Goal: Complete application form

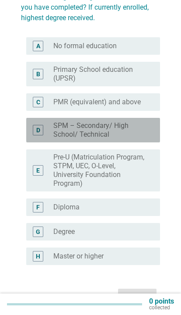
scroll to position [90, 0]
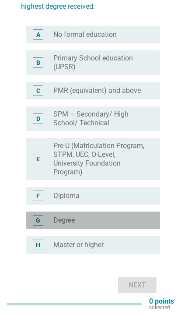
click at [36, 217] on div "G" at bounding box center [38, 219] width 4 height 9
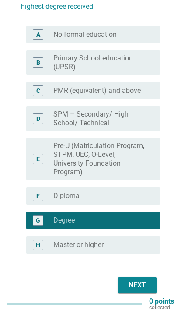
click at [141, 283] on div "Next" at bounding box center [137, 285] width 25 height 11
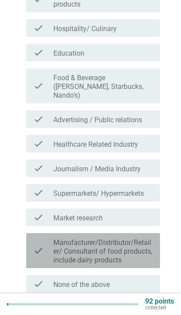
scroll to position [206, 0]
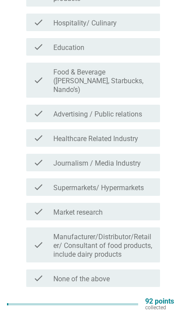
click at [130, 273] on div "check_box_outline_blank None of the above" at bounding box center [103, 278] width 100 height 11
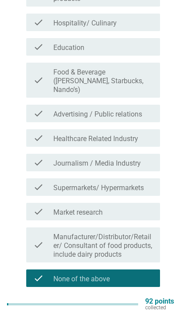
click at [144, 303] on div "Next" at bounding box center [137, 308] width 25 height 11
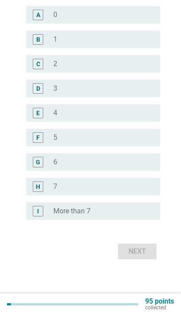
scroll to position [0, 0]
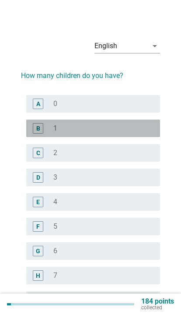
click at [144, 131] on div "radio_button_unchecked 1" at bounding box center [99, 128] width 93 height 9
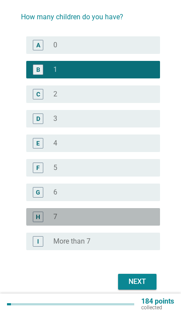
scroll to position [60, 0]
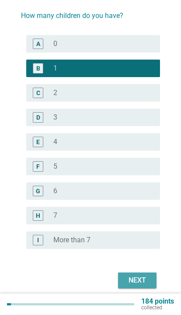
click at [134, 276] on div "Next" at bounding box center [137, 280] width 25 height 11
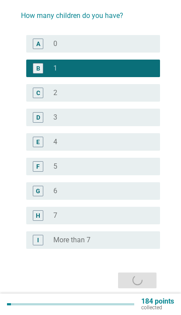
scroll to position [0, 0]
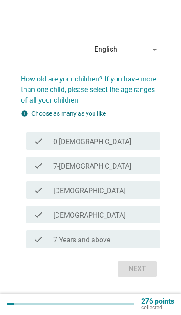
click at [136, 174] on div "check check_box_outline_blank 7-12 months old" at bounding box center [93, 166] width 134 height 18
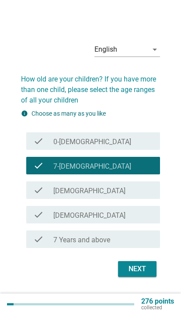
click at [141, 274] on div "Next" at bounding box center [137, 269] width 25 height 11
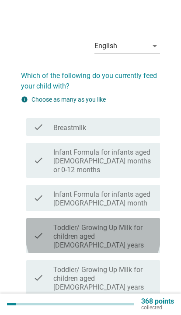
click at [136, 223] on label "Toddler/ Growing Up Milk for children aged 1-3 years" at bounding box center [103, 236] width 100 height 26
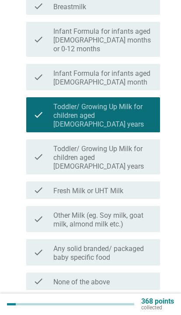
scroll to position [121, 0]
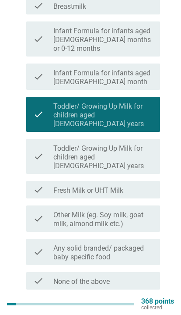
click at [137, 305] on div "Next" at bounding box center [137, 310] width 25 height 11
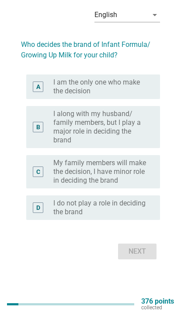
scroll to position [0, 0]
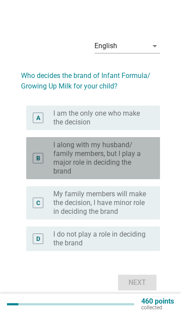
click at [141, 173] on label "I along with my husband/ family members, but I play a major role in deciding th…" at bounding box center [99, 158] width 93 height 35
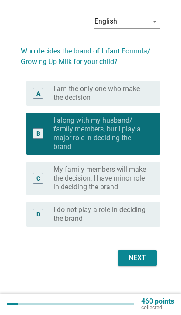
scroll to position [49, 0]
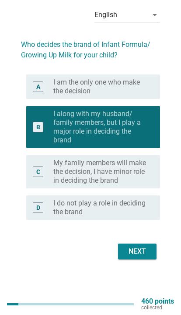
click at [146, 246] on div "Next" at bounding box center [137, 251] width 25 height 11
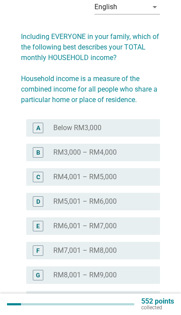
scroll to position [54, 0]
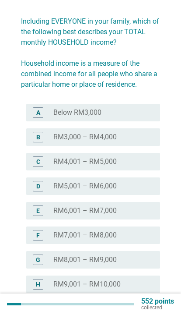
click at [124, 182] on div "radio_button_unchecked RM5,001 – RM6,000" at bounding box center [99, 186] width 93 height 9
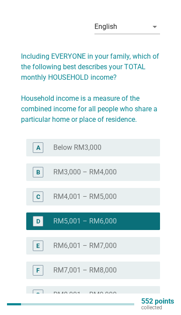
scroll to position [0, 0]
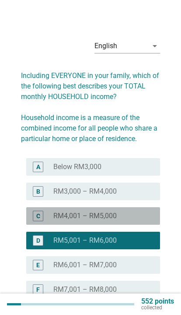
click at [138, 212] on div "radio_button_unchecked RM4,001 – RM5,000" at bounding box center [99, 215] width 93 height 9
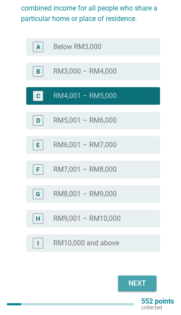
click at [144, 280] on div "Next" at bounding box center [137, 283] width 25 height 11
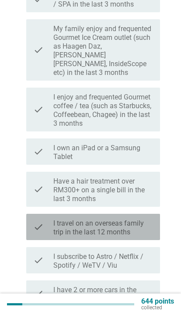
scroll to position [134, 0]
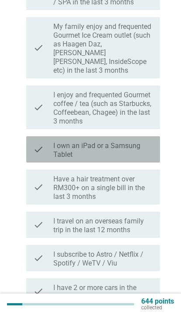
click at [149, 145] on label "I own an iPad or a Samsung Tablet" at bounding box center [103, 150] width 100 height 18
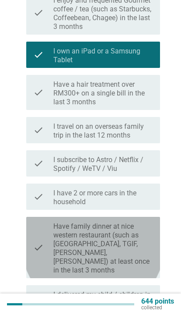
scroll to position [231, 0]
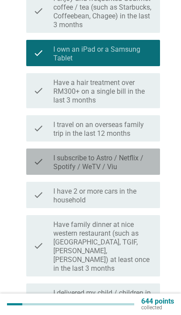
click at [151, 155] on label "I subscribe to Astro / Netflix / Spotify / WeTV / Viu" at bounding box center [103, 163] width 100 height 18
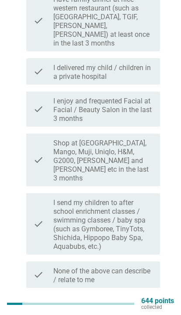
scroll to position [454, 0]
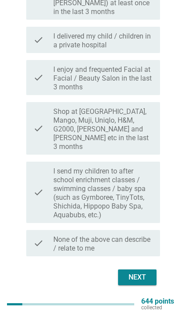
click at [138, 272] on div "Next" at bounding box center [137, 277] width 25 height 11
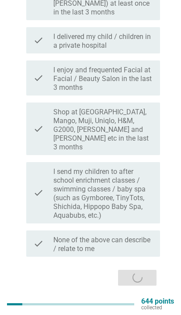
scroll to position [0, 0]
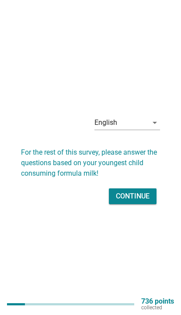
click at [149, 201] on div "Continue" at bounding box center [133, 196] width 34 height 11
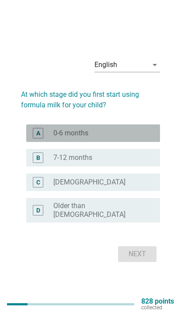
click at [158, 142] on div "A radio_button_unchecked 0-6 months" at bounding box center [93, 133] width 134 height 18
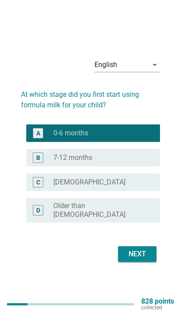
click at [141, 259] on div "Next" at bounding box center [137, 254] width 25 height 11
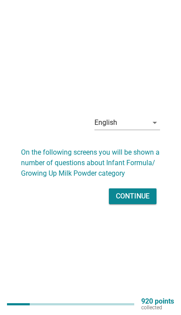
click at [141, 201] on div "Continue" at bounding box center [133, 196] width 34 height 11
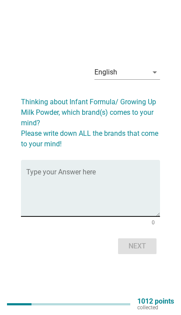
click at [139, 199] on textarea "Type your Answer here" at bounding box center [93, 193] width 134 height 46
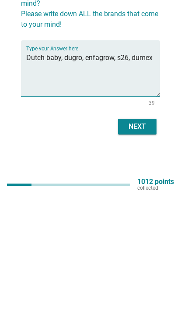
type textarea "Dutch baby, dugro, enfagrow, s26, dumex"
click at [139, 241] on div "Next" at bounding box center [137, 246] width 25 height 11
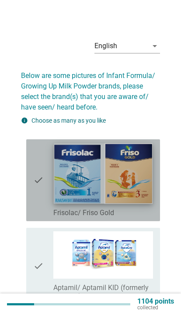
click at [137, 187] on img at bounding box center [103, 173] width 99 height 60
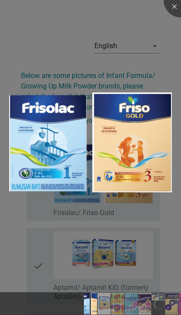
click at [160, 218] on div at bounding box center [90, 157] width 181 height 315
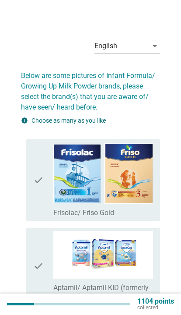
click at [39, 185] on icon "check" at bounding box center [38, 180] width 11 height 75
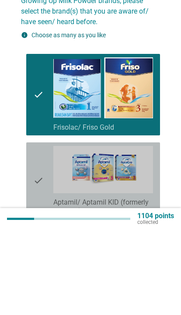
click at [38, 231] on icon "check" at bounding box center [38, 266] width 11 height 70
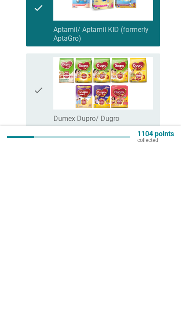
scroll to position [101, 0]
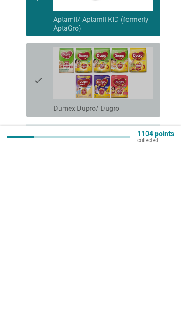
click at [36, 214] on icon "check" at bounding box center [38, 247] width 11 height 66
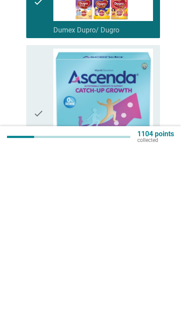
scroll to position [180, 0]
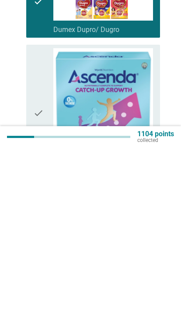
click at [37, 215] on icon "check" at bounding box center [38, 280] width 11 height 130
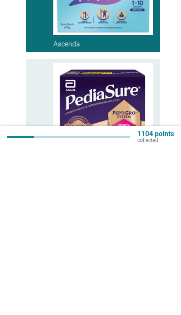
scroll to position [310, 0]
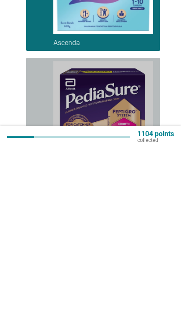
click at [38, 229] on icon "check" at bounding box center [38, 297] width 11 height 137
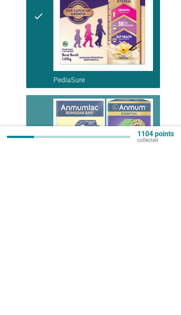
scroll to position [427, 0]
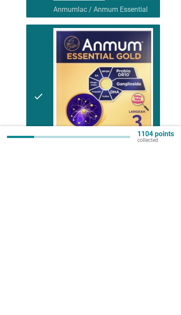
scroll to position [595, 0]
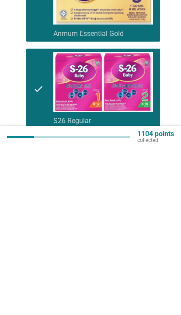
scroll to position [710, 0]
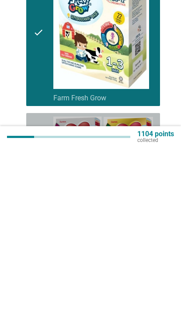
scroll to position [977, 0]
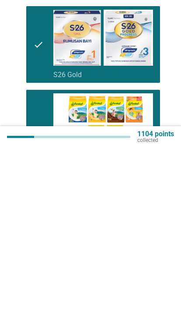
scroll to position [1246, 0]
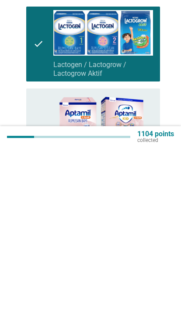
scroll to position [1515, 0]
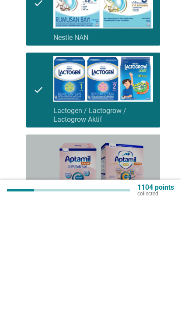
click at [39, 252] on icon "check" at bounding box center [38, 296] width 11 height 88
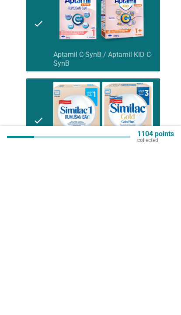
scroll to position [1622, 0]
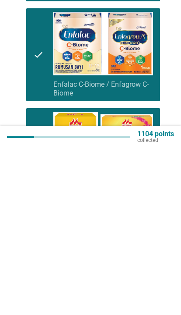
scroll to position [1805, 0]
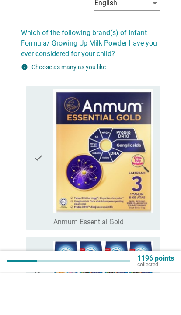
click at [46, 207] on div "check" at bounding box center [43, 200] width 20 height 137
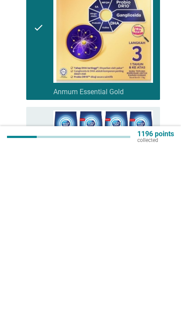
scroll to position [9, 0]
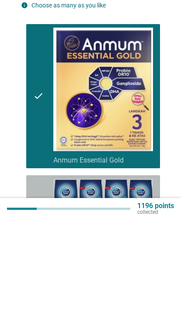
click at [50, 274] on div "check" at bounding box center [43, 305] width 20 height 63
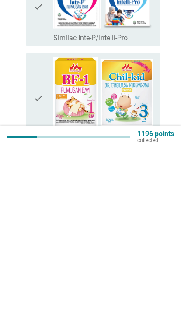
scroll to position [641, 0]
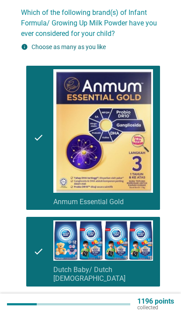
scroll to position [63, 0]
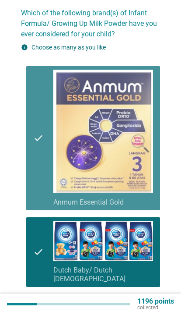
click at [42, 196] on icon "check" at bounding box center [38, 138] width 11 height 137
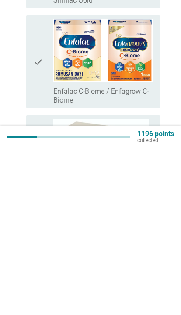
scroll to position [1540, 0]
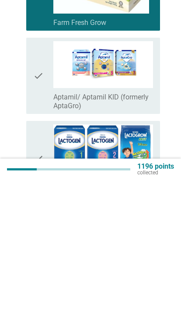
scroll to position [1799, 0]
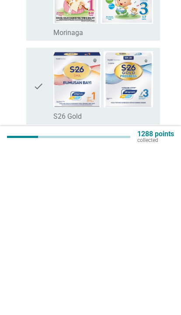
scroll to position [270, 0]
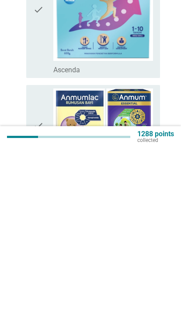
scroll to position [554, 0]
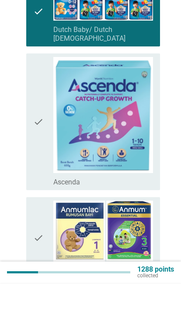
click at [42, 234] on icon "check" at bounding box center [38, 269] width 11 height 75
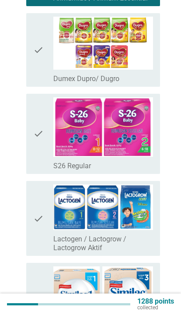
scroll to position [854, 0]
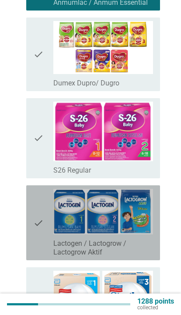
click at [44, 222] on div "check" at bounding box center [43, 223] width 20 height 68
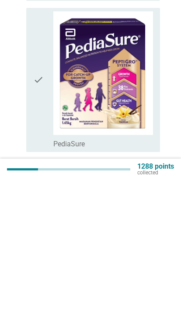
scroll to position [1853, 0]
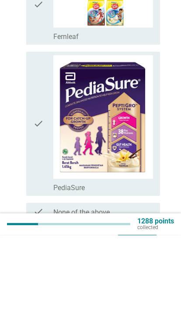
click at [138, 314] on div "Next" at bounding box center [137, 321] width 25 height 11
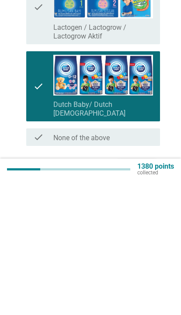
scroll to position [116, 0]
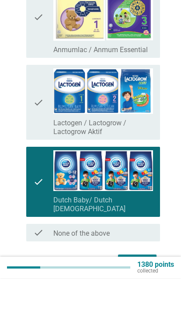
click at [137, 291] on button "Next" at bounding box center [137, 299] width 39 height 16
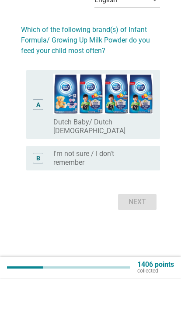
scroll to position [0, 0]
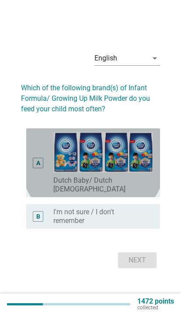
click at [41, 194] on div "A" at bounding box center [38, 163] width 10 height 62
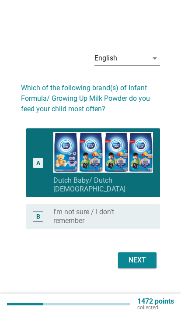
click at [141, 265] on div "Next" at bounding box center [137, 260] width 25 height 11
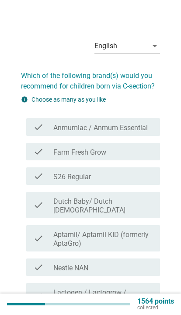
click at [141, 126] on label "Anmumlac / Anmum Essential" at bounding box center [100, 127] width 95 height 9
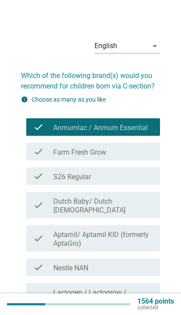
click at [139, 128] on label "Anmumlac / Anmum Essential" at bounding box center [100, 127] width 95 height 9
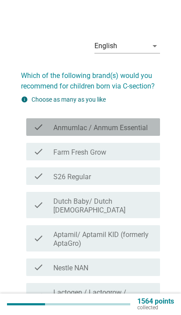
click at [140, 131] on label "Anmumlac / Anmum Essential" at bounding box center [100, 127] width 95 height 9
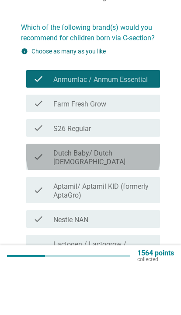
click at [139, 195] on div "check_box_outline_blank Dutch Baby/ Dutch Lady" at bounding box center [103, 204] width 100 height 19
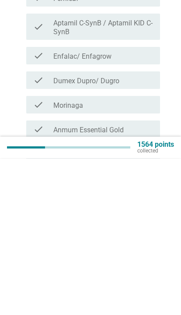
scroll to position [260, 0]
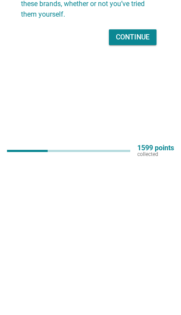
scroll to position [0, 0]
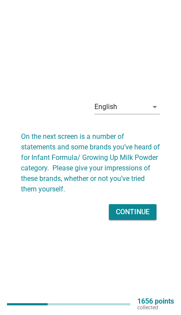
click at [135, 217] on div "Continue" at bounding box center [133, 212] width 34 height 11
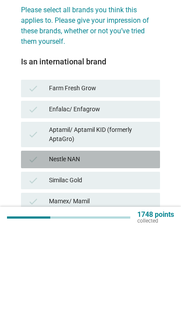
click at [139, 241] on div "Nestle NAN" at bounding box center [101, 246] width 104 height 11
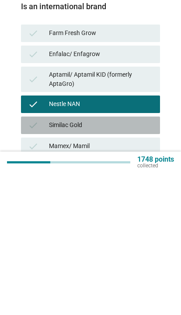
click at [140, 262] on div "Similac Gold" at bounding box center [101, 267] width 104 height 11
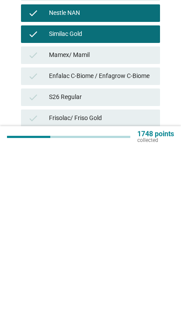
scroll to position [67, 0]
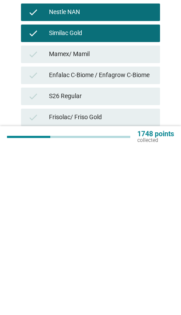
click at [140, 300] on div "Anmum Essential Gold" at bounding box center [101, 305] width 104 height 11
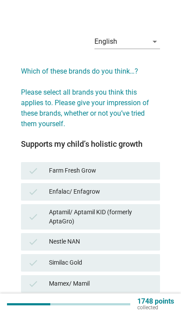
scroll to position [4, 0]
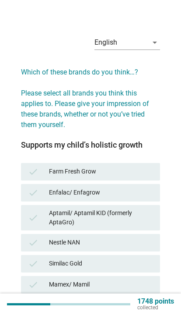
click at [135, 172] on div "Farm Fresh Grow" at bounding box center [101, 171] width 104 height 11
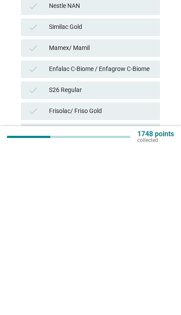
scroll to position [128, 0]
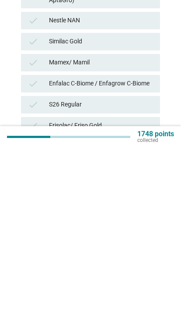
scroll to position [70, 0]
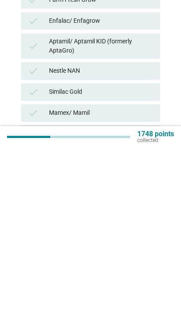
scroll to position [12, 0]
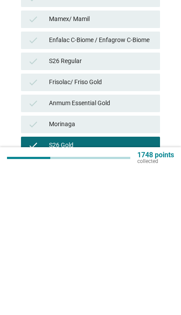
scroll to position [127, 0]
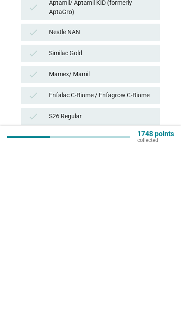
scroll to position [63, 0]
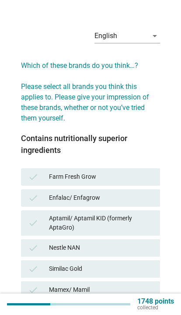
click at [143, 172] on div "Farm Fresh Grow" at bounding box center [101, 177] width 104 height 11
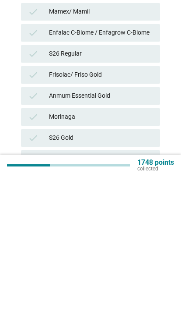
scroll to position [173, 0]
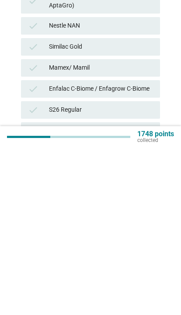
scroll to position [54, 0]
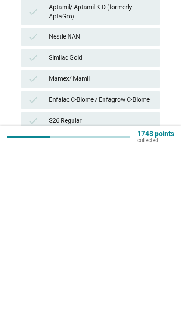
scroll to position [0, 0]
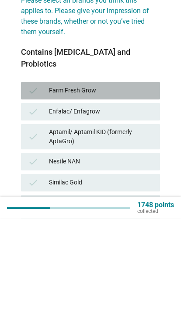
click at [141, 182] on div "Farm Fresh Grow" at bounding box center [101, 187] width 104 height 11
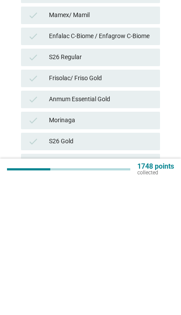
scroll to position [157, 0]
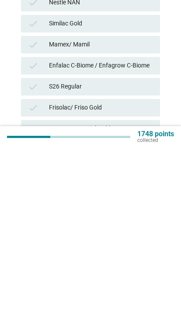
scroll to position [101, 0]
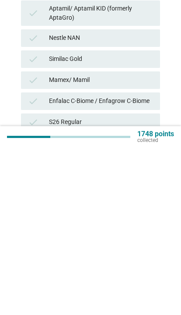
scroll to position [77, 0]
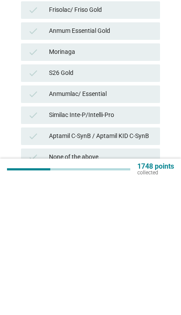
scroll to position [226, 0]
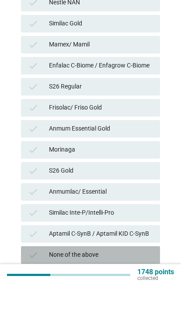
click at [125, 279] on div "None of the above" at bounding box center [101, 284] width 104 height 11
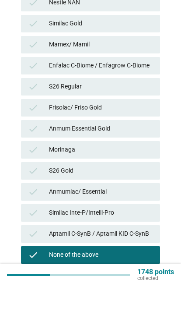
click at [134, 314] on div "Next" at bounding box center [141, 319] width 25 height 9
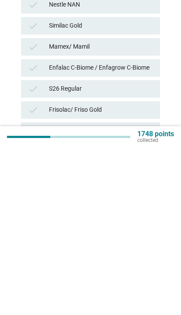
scroll to position [92, 0]
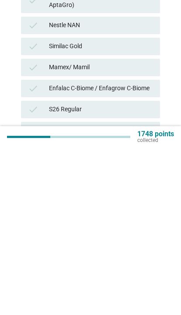
scroll to position [66, 0]
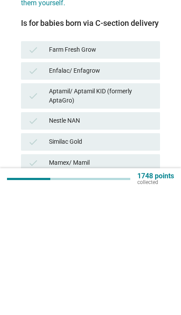
click at [146, 304] on div "Enfalac C-Biome / Enfagrow C-Biome" at bounding box center [101, 309] width 104 height 11
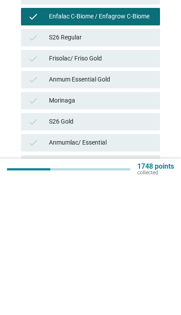
scroll to position [164, 0]
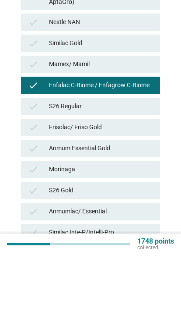
click at [121, 308] on div "Aptamil C-SynB / Aptamil KID C-SynB" at bounding box center [101, 313] width 104 height 11
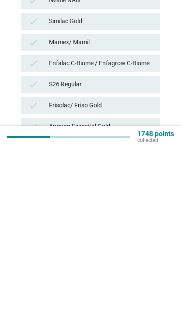
scroll to position [92, 0]
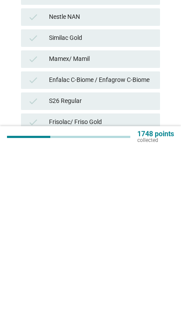
scroll to position [64, 0]
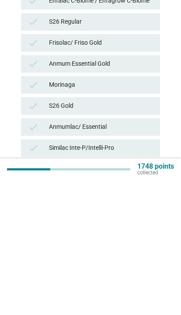
scroll to position [186, 0]
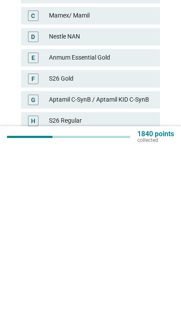
scroll to position [58, 0]
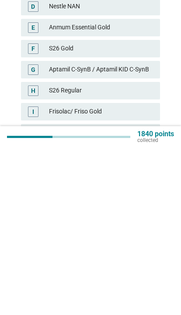
scroll to position [52, 0]
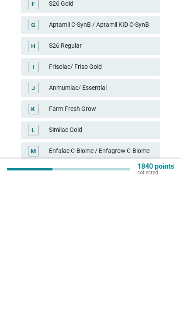
scroll to position [144, 0]
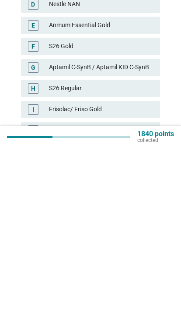
scroll to position [56, 0]
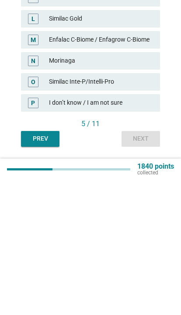
scroll to position [271, 0]
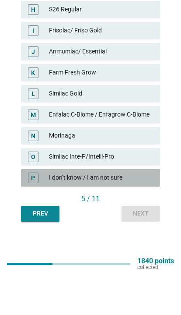
click at [109, 213] on div "I don’t know / I am not sure" at bounding box center [101, 218] width 104 height 11
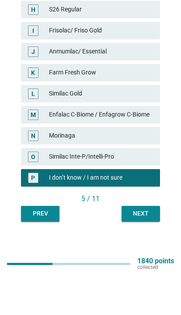
click at [142, 246] on button "Next" at bounding box center [141, 254] width 39 height 16
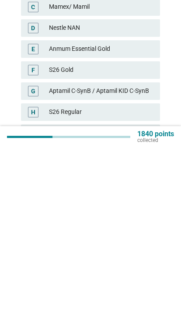
scroll to position [43, 0]
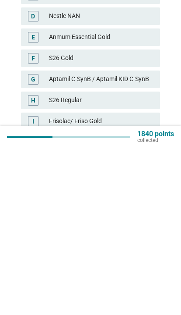
scroll to position [45, 0]
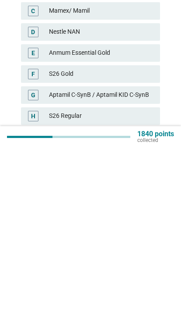
scroll to position [26, 0]
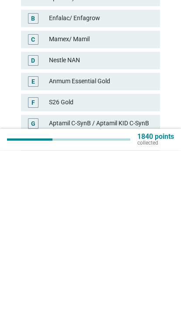
scroll to position [2, 0]
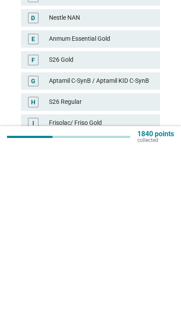
scroll to position [72, 0]
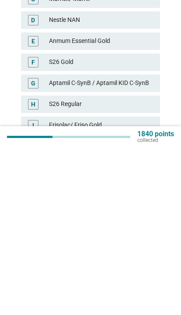
scroll to position [57, 0]
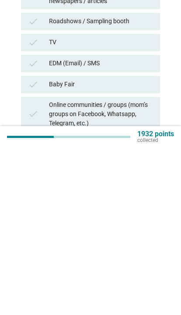
scroll to position [262, 0]
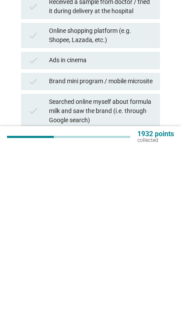
scroll to position [107, 0]
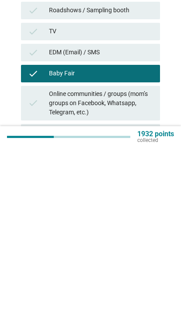
scroll to position [266, 0]
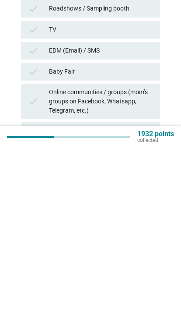
scroll to position [0, 0]
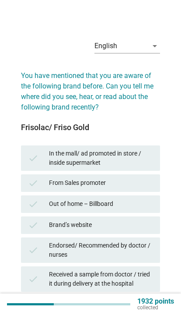
click at [151, 162] on div "In the mall/ ad promoted in store / inside supermarket" at bounding box center [101, 158] width 104 height 18
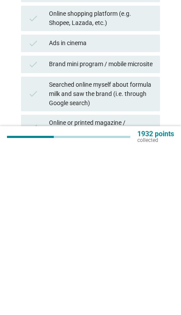
scroll to position [127, 0]
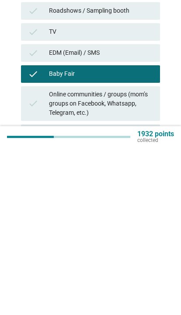
scroll to position [294, 0]
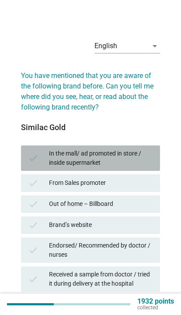
click at [150, 158] on div "In the mall/ ad promoted in store / inside supermarket" at bounding box center [101, 158] width 104 height 18
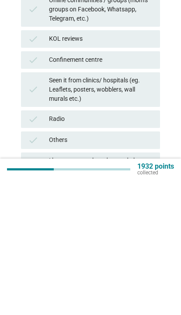
scroll to position [417, 0]
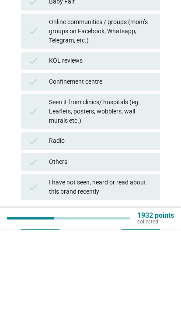
click at [141, 308] on div "Next" at bounding box center [141, 312] width 25 height 9
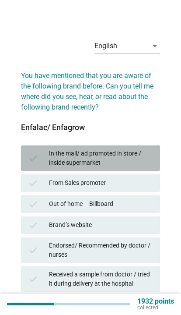
click at [150, 159] on div "In the mall/ ad promoted in store / inside supermarket" at bounding box center [101, 158] width 104 height 18
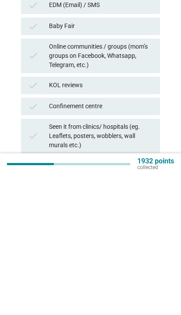
scroll to position [343, 0]
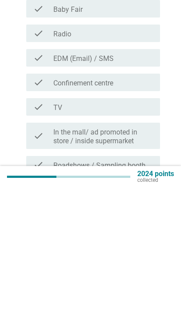
scroll to position [121, 0]
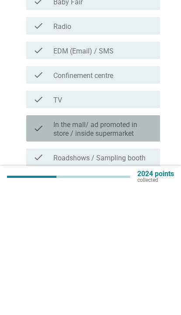
click at [141, 248] on label "In the mall/ ad promoted in store / inside supermarket" at bounding box center [103, 257] width 100 height 18
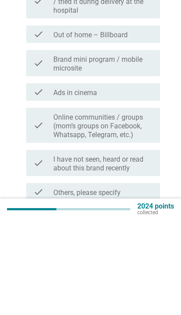
scroll to position [510, 0]
click at [144, 311] on div "Next" at bounding box center [137, 316] width 25 height 11
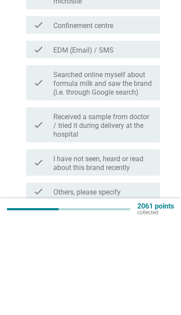
scroll to position [0, 0]
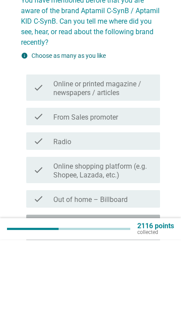
click at [134, 295] on label "In the mall/ ad promoted in store / inside supermarket" at bounding box center [103, 304] width 100 height 18
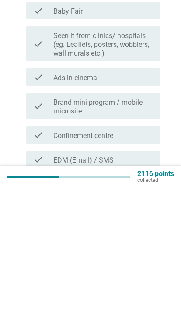
scroll to position [382, 0]
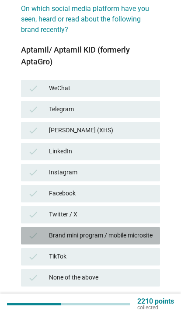
scroll to position [66, 0]
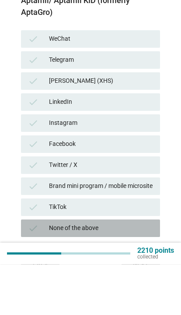
click at [42, 274] on div "check" at bounding box center [38, 279] width 21 height 11
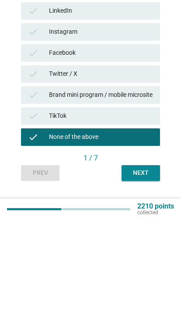
scroll to position [113, 0]
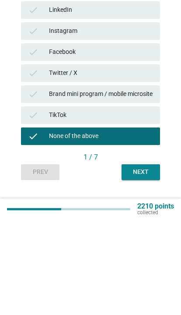
click at [140, 262] on div "Next" at bounding box center [141, 266] width 25 height 9
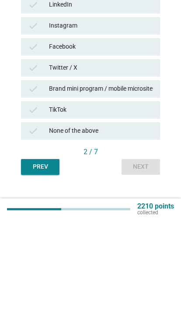
scroll to position [123, 0]
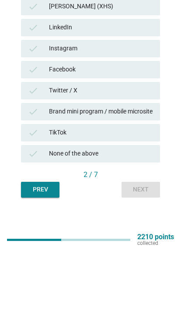
click at [35, 213] on icon "check" at bounding box center [33, 218] width 11 height 11
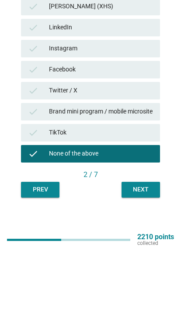
click at [148, 249] on div "Next" at bounding box center [141, 253] width 25 height 9
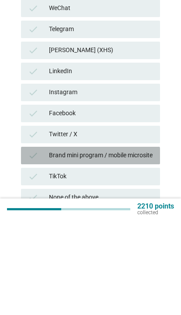
scroll to position [42, 0]
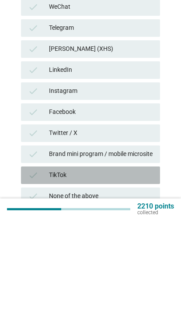
click at [118, 265] on div "TikTok" at bounding box center [101, 270] width 104 height 11
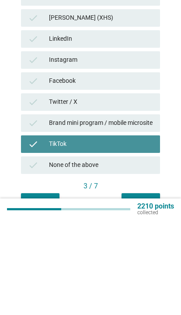
scroll to position [84, 0]
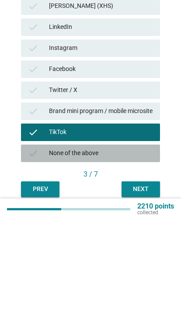
click at [131, 243] on div "None of the above" at bounding box center [101, 248] width 104 height 11
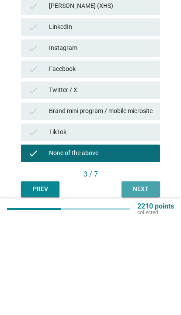
click at [140, 279] on div "Next" at bounding box center [141, 283] width 25 height 9
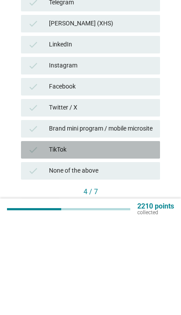
scroll to position [74, 0]
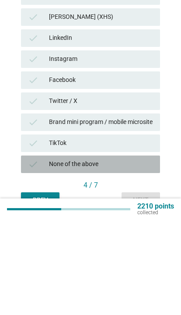
click at [131, 250] on div "check None of the above" at bounding box center [90, 259] width 139 height 18
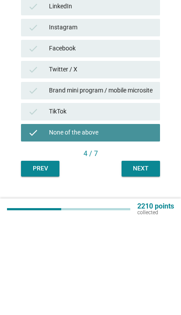
scroll to position [106, 0]
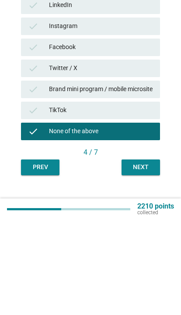
click at [141, 257] on div "Next" at bounding box center [141, 261] width 25 height 9
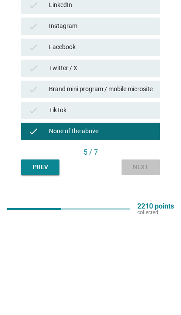
scroll to position [0, 0]
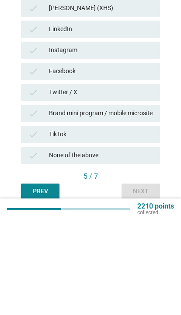
click at [142, 245] on div "None of the above" at bounding box center [101, 250] width 104 height 11
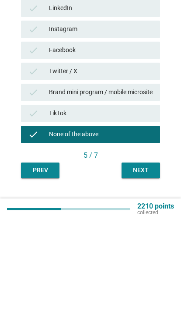
scroll to position [110, 0]
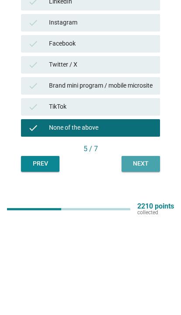
click at [139, 254] on div "Next" at bounding box center [141, 258] width 25 height 9
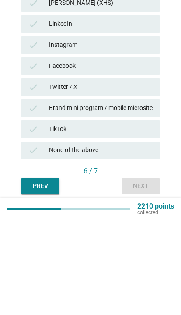
scroll to position [92, 0]
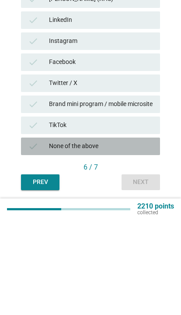
click at [154, 232] on div "check None of the above" at bounding box center [90, 241] width 139 height 18
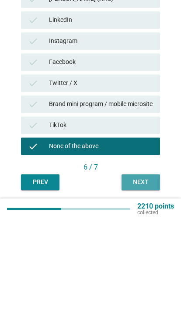
click at [144, 272] on div "Next" at bounding box center [141, 276] width 25 height 9
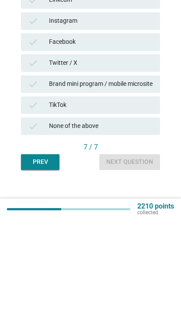
scroll to position [112, 0]
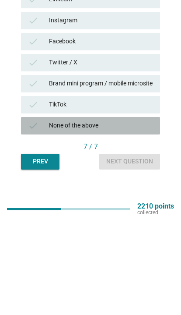
click at [152, 212] on div "check None of the above" at bounding box center [90, 221] width 139 height 18
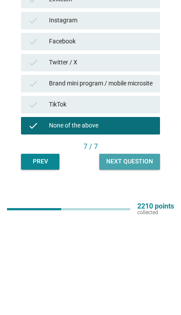
click at [147, 252] on div "Next question" at bounding box center [129, 256] width 47 height 9
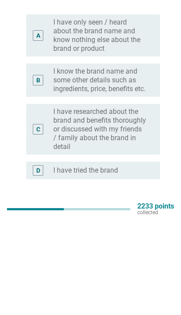
scroll to position [0, 0]
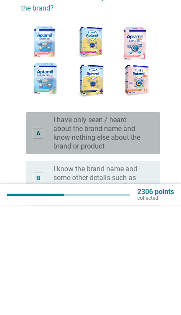
click at [144, 225] on label "I have only seen / heard about the brand name and know nothing else about the b…" at bounding box center [99, 242] width 93 height 35
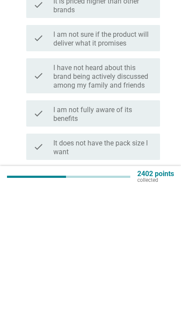
scroll to position [609, 0]
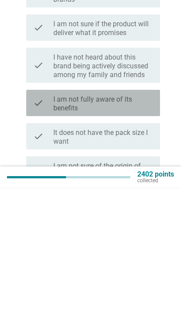
click at [148, 222] on label "I am not fully aware of its benefits" at bounding box center [103, 231] width 100 height 18
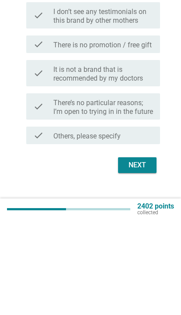
scroll to position [829, 0]
click at [148, 254] on div "Next" at bounding box center [137, 259] width 25 height 11
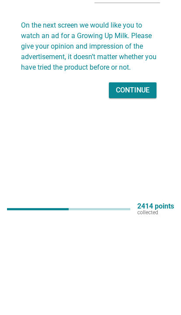
scroll to position [0, 0]
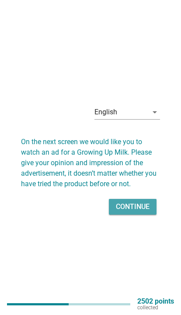
click at [148, 212] on div "Continue" at bounding box center [133, 206] width 34 height 11
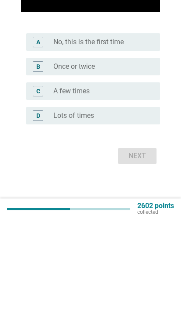
scroll to position [141, 0]
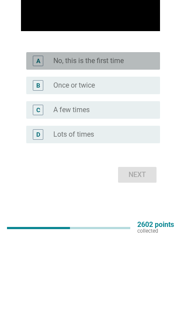
click at [35, 132] on div "A" at bounding box center [38, 137] width 11 height 11
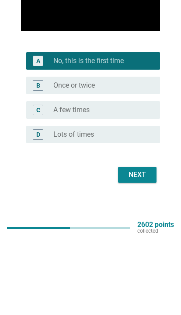
click at [146, 246] on div "Next" at bounding box center [137, 251] width 25 height 11
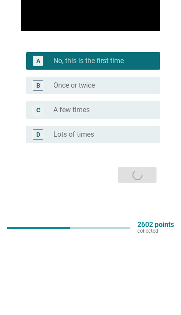
scroll to position [0, 0]
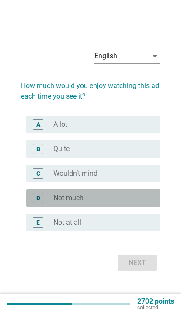
click at [113, 202] on div "radio_button_unchecked Not much" at bounding box center [99, 198] width 93 height 9
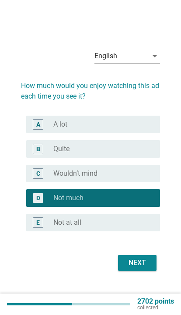
click at [132, 268] on div "Next" at bounding box center [137, 262] width 25 height 11
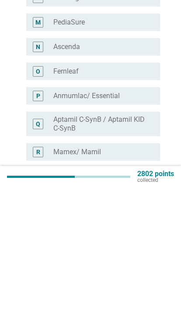
scroll to position [270, 0]
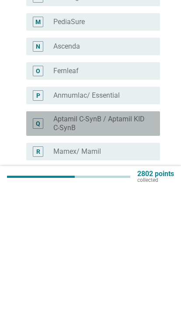
click at [138, 242] on label "Aptamil C-SynB / Aptamil KID C-SynB" at bounding box center [99, 251] width 93 height 18
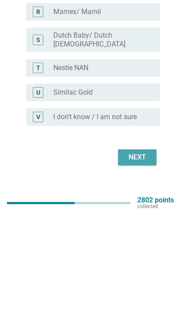
click at [147, 253] on div "Next" at bounding box center [137, 258] width 25 height 11
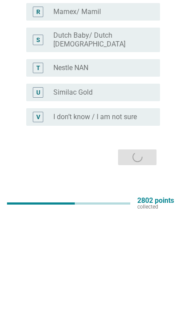
scroll to position [0, 0]
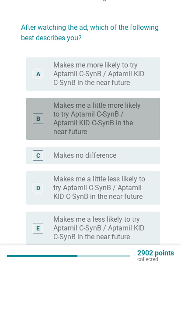
click at [145, 149] on label "Makes me a little more likely to try Aptamil C-SynB / Aptamil KID C-SynB in the…" at bounding box center [99, 166] width 93 height 35
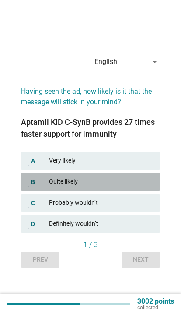
click at [140, 187] on div "Quite likely" at bounding box center [101, 181] width 104 height 11
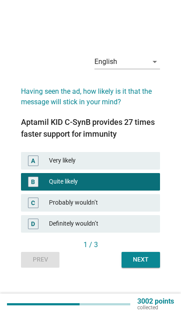
click at [143, 264] on div "Next" at bounding box center [141, 259] width 25 height 9
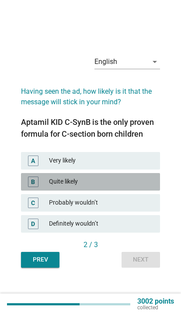
click at [144, 187] on div "Quite likely" at bounding box center [101, 181] width 104 height 11
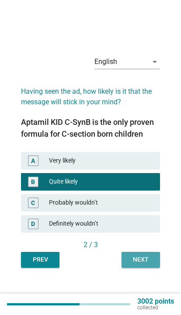
click at [142, 268] on button "Next" at bounding box center [141, 260] width 39 height 16
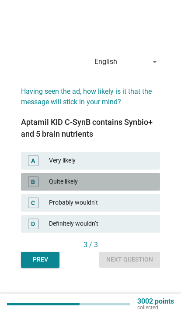
click at [147, 187] on div "Quite likely" at bounding box center [101, 181] width 104 height 11
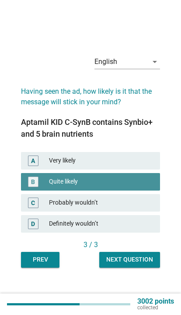
click at [137, 268] on button "Next question" at bounding box center [129, 260] width 61 height 16
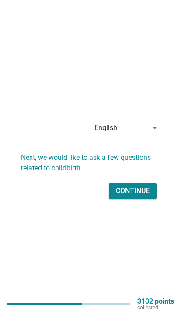
click at [148, 196] on div "Continue" at bounding box center [133, 191] width 34 height 11
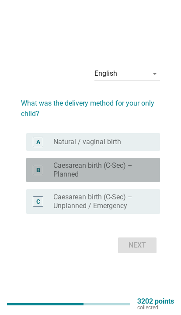
click at [145, 179] on label "Caesarean birth (C-Sec) – Planned" at bounding box center [99, 170] width 93 height 18
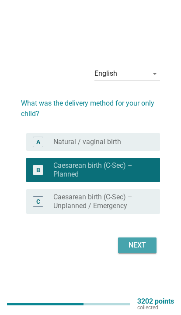
click at [137, 250] on div "Next" at bounding box center [137, 245] width 25 height 11
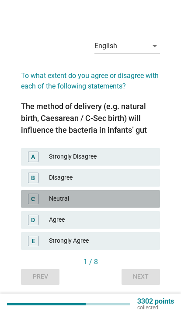
click at [136, 204] on div "Neutral" at bounding box center [101, 199] width 104 height 11
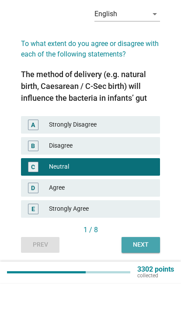
click at [144, 272] on div "Next" at bounding box center [141, 276] width 25 height 9
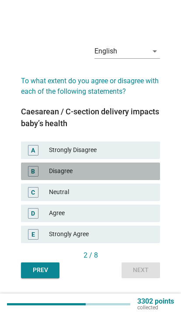
click at [145, 176] on div "Disagree" at bounding box center [101, 171] width 104 height 11
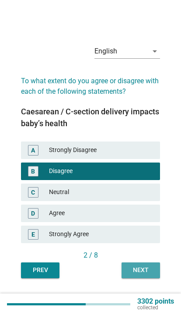
click at [141, 278] on button "Next" at bounding box center [141, 270] width 39 height 16
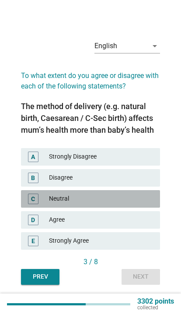
click at [137, 204] on div "Neutral" at bounding box center [101, 199] width 104 height 11
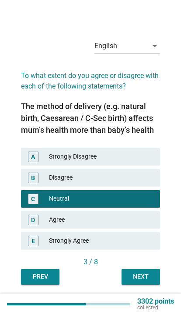
click at [139, 284] on button "Next" at bounding box center [141, 277] width 39 height 16
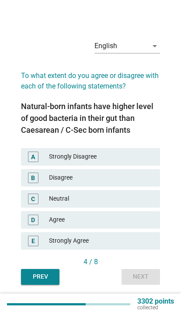
click at [138, 183] on div "Disagree" at bounding box center [101, 177] width 104 height 11
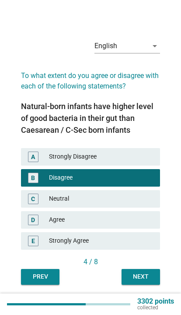
click at [145, 284] on button "Next" at bounding box center [141, 277] width 39 height 16
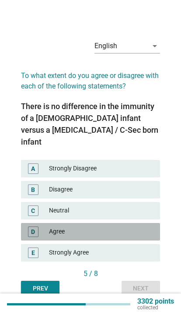
click at [121, 237] on div "Agree" at bounding box center [101, 231] width 104 height 11
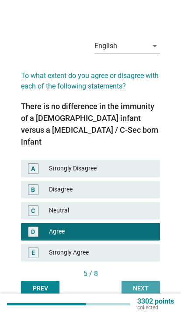
click at [145, 285] on button "Next" at bounding box center [141, 289] width 39 height 16
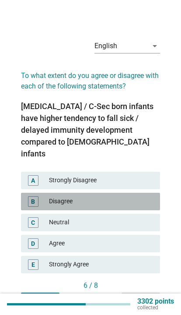
click at [134, 198] on div "Disagree" at bounding box center [101, 201] width 104 height 11
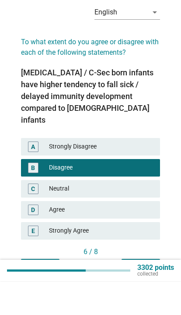
click at [143, 292] on button "Next" at bounding box center [141, 300] width 39 height 16
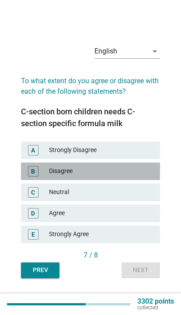
click at [137, 176] on div "Disagree" at bounding box center [101, 171] width 104 height 11
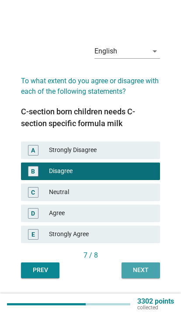
click at [134, 275] on div "Next" at bounding box center [141, 269] width 25 height 9
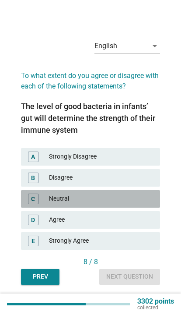
click at [129, 204] on div "Neutral" at bounding box center [101, 199] width 104 height 11
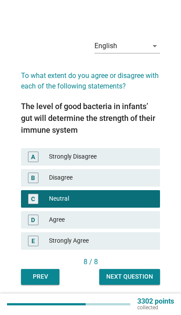
click at [133, 267] on div "8 / 8" at bounding box center [90, 262] width 139 height 11
click at [131, 285] on button "Next question" at bounding box center [129, 277] width 61 height 16
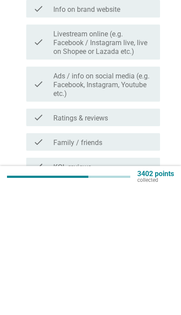
scroll to position [10, 0]
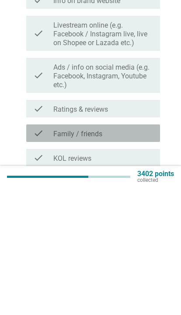
click at [155, 252] on div "check check_box_outline_blank Family / friends" at bounding box center [93, 261] width 134 height 18
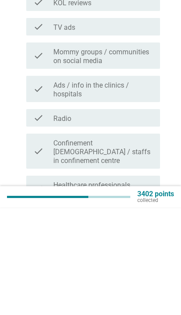
scroll to position [188, 0]
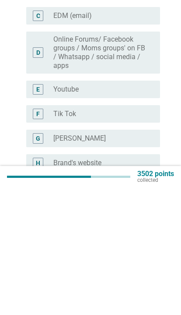
scroll to position [39, 0]
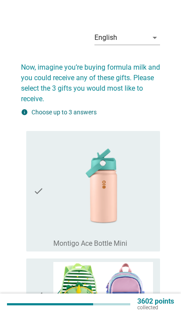
scroll to position [0, 0]
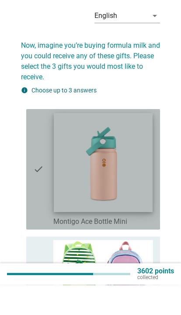
click at [140, 180] on img at bounding box center [103, 192] width 99 height 99
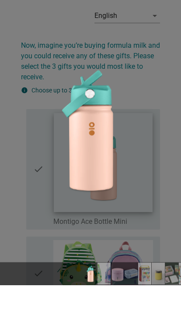
click at [175, 164] on div at bounding box center [90, 157] width 181 height 315
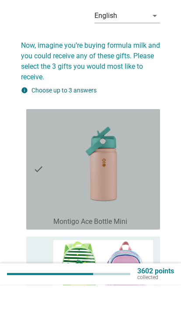
click at [39, 195] on icon "check" at bounding box center [38, 199] width 11 height 113
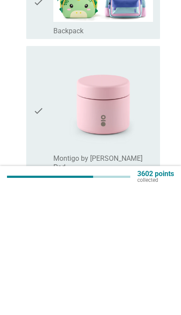
scroll to position [174, 0]
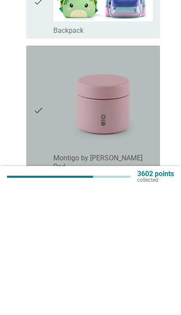
click at [42, 176] on icon "check" at bounding box center [38, 237] width 11 height 122
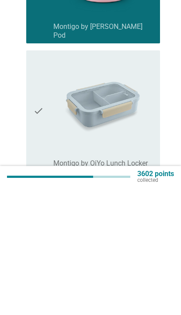
scroll to position [307, 0]
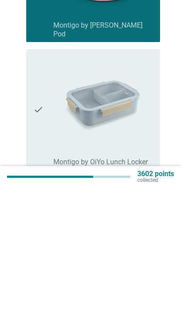
click at [47, 180] on div "check" at bounding box center [43, 236] width 20 height 113
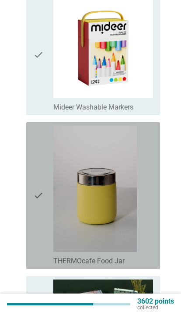
scroll to position [614, 0]
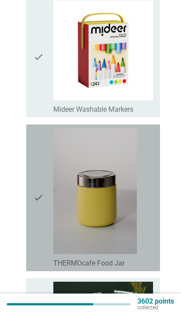
click at [41, 208] on icon "check" at bounding box center [38, 198] width 11 height 140
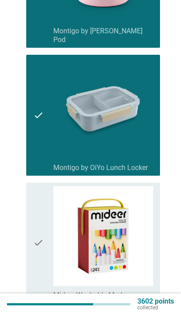
scroll to position [376, 0]
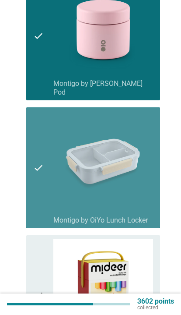
click at [39, 178] on icon "check" at bounding box center [38, 167] width 11 height 113
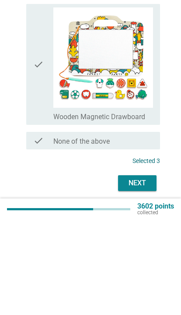
scroll to position [931, 0]
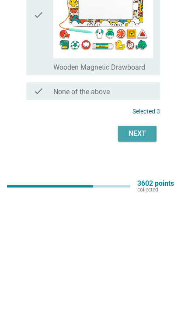
click at [140, 246] on div "Next" at bounding box center [137, 251] width 25 height 11
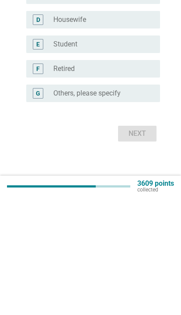
scroll to position [0, 0]
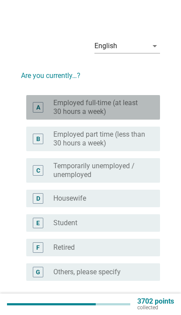
click at [144, 108] on label "Employed full-time (at least 30 hours a week)" at bounding box center [99, 108] width 93 height 18
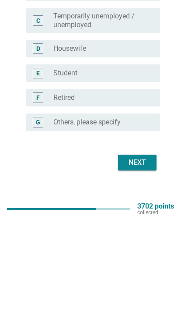
scroll to position [61, 0]
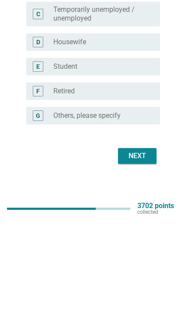
click at [142, 246] on div "Next" at bounding box center [137, 251] width 25 height 11
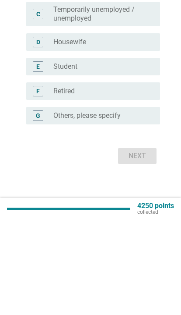
scroll to position [0, 0]
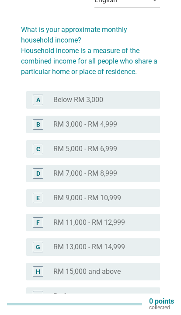
scroll to position [35, 0]
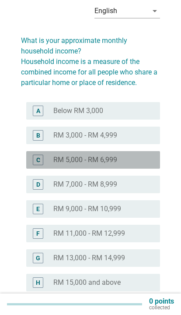
click at [140, 161] on div "radio_button_unchecked RM 5,000 - RM 6,999" at bounding box center [99, 159] width 93 height 9
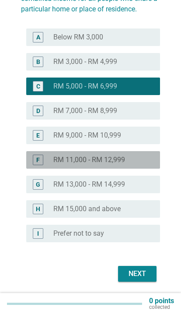
scroll to position [109, 0]
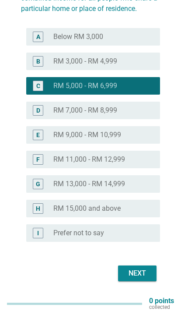
click at [136, 268] on div "Next" at bounding box center [137, 273] width 25 height 11
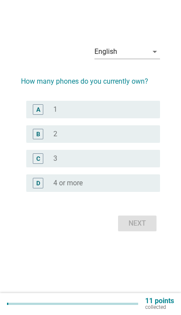
scroll to position [0, 0]
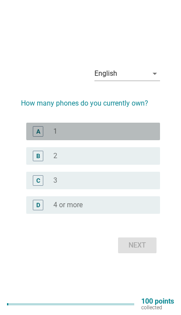
click at [145, 137] on div "radio_button_unchecked 1" at bounding box center [103, 131] width 100 height 11
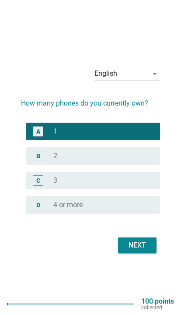
click at [137, 250] on div "Next" at bounding box center [137, 245] width 25 height 11
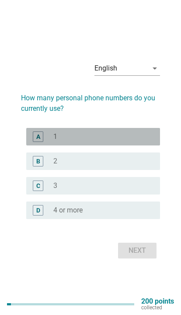
click at [154, 145] on div "A radio_button_unchecked 1" at bounding box center [93, 137] width 134 height 18
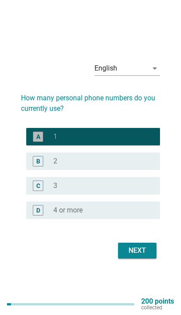
click at [138, 258] on button "Next" at bounding box center [137, 251] width 39 height 16
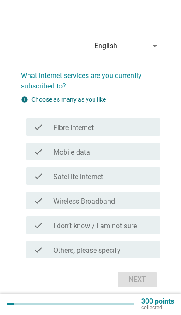
click at [148, 157] on div "check_box_outline_blank Mobile data" at bounding box center [103, 151] width 100 height 11
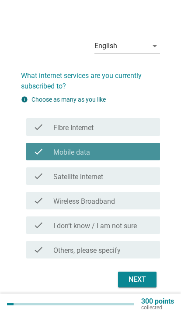
click at [142, 160] on div "check check_box_outline_blank Mobile data" at bounding box center [93, 152] width 134 height 18
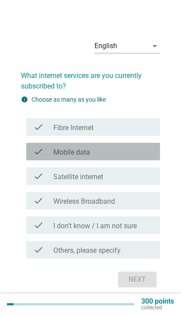
click at [143, 157] on div "check_box_outline_blank Mobile data" at bounding box center [103, 151] width 100 height 11
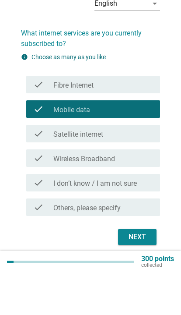
click at [141, 274] on div "Next" at bounding box center [137, 279] width 25 height 11
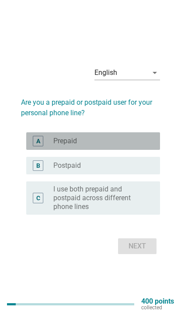
click at [133, 150] on div "A radio_button_unchecked Prepaid" at bounding box center [93, 141] width 134 height 18
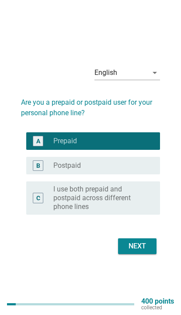
click at [138, 251] on div "Next" at bounding box center [137, 246] width 25 height 11
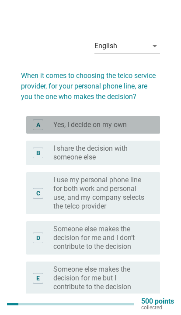
click at [139, 120] on div "radio_button_unchecked Yes, I decide on my own" at bounding box center [99, 124] width 93 height 9
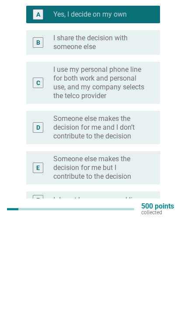
scroll to position [16, 0]
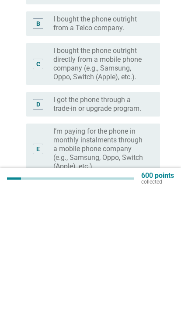
scroll to position [0, 0]
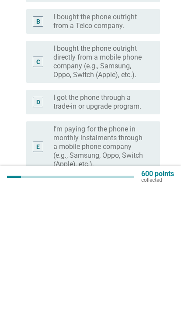
click at [86, 252] on label "I’m paying for the phone in monthly instalments through a mobile phone company …" at bounding box center [99, 274] width 93 height 44
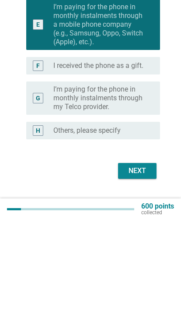
scroll to position [155, 0]
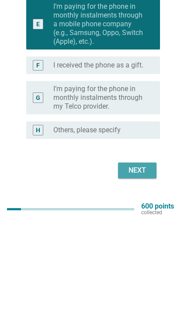
click at [138, 260] on div "Next" at bounding box center [137, 265] width 25 height 11
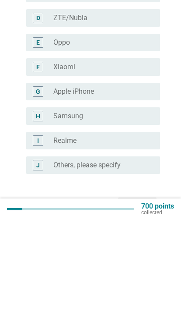
scroll to position [78, 0]
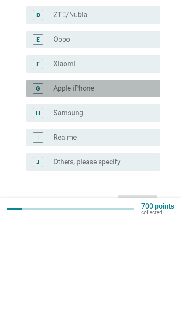
click at [84, 179] on label "Apple iPhone" at bounding box center [73, 183] width 41 height 9
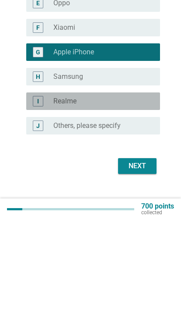
scroll to position [116, 0]
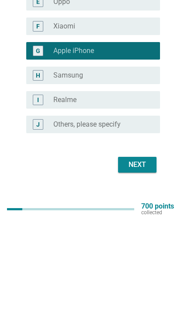
click at [139, 252] on button "Next" at bounding box center [137, 260] width 39 height 16
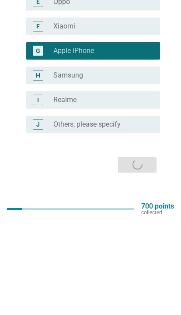
scroll to position [0, 0]
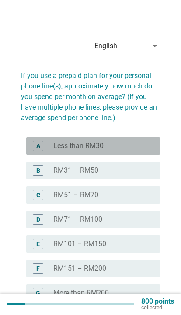
click at [110, 138] on div "A radio_button_unchecked Less than RM30" at bounding box center [93, 146] width 134 height 18
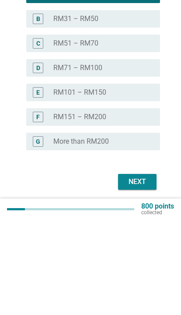
scroll to position [64, 0]
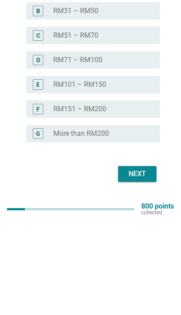
click at [134, 264] on div "Next" at bounding box center [137, 269] width 25 height 11
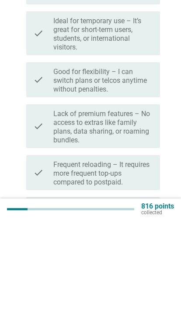
scroll to position [0, 0]
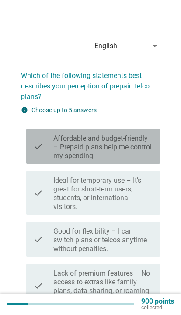
click at [147, 147] on label "Affordable and budget-friendly – Prepaid plans help me control my spending." at bounding box center [103, 147] width 100 height 26
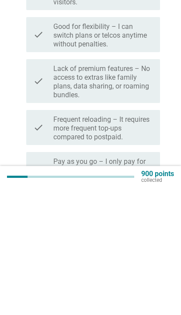
scroll to position [78, 0]
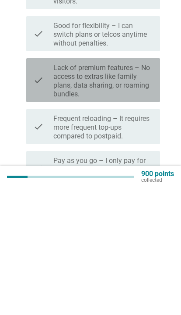
click at [146, 191] on label "Lack of premium features – No access to extras like family plans, data sharing,…" at bounding box center [103, 208] width 100 height 35
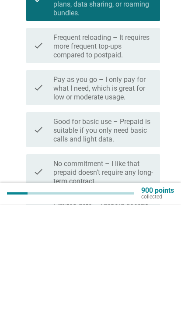
scroll to position [186, 0]
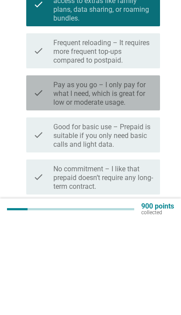
click at [149, 176] on label "Pay as you go – I only pay for what I need, which is great for low or moderate …" at bounding box center [103, 189] width 100 height 26
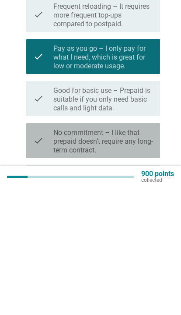
scroll to position [201, 0]
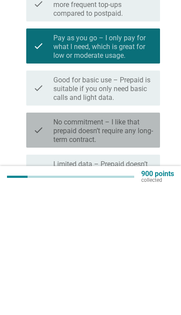
click at [148, 245] on label "No commitment – I like that prepaid doesn’t require any long-term contract." at bounding box center [103, 258] width 100 height 26
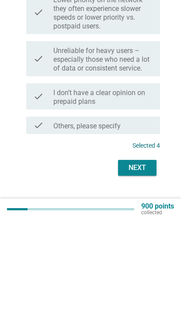
scroll to position [499, 0]
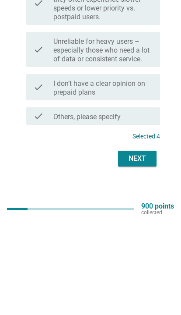
click at [147, 248] on div "Next" at bounding box center [137, 253] width 25 height 11
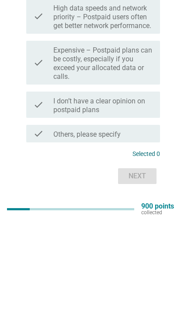
scroll to position [0, 0]
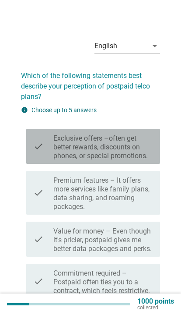
click at [151, 154] on label "Exclusive offers –often get better rewards, discounts on phones, or special pro…" at bounding box center [103, 147] width 100 height 26
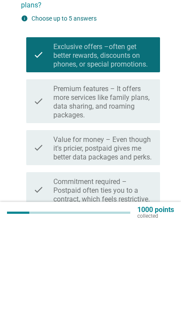
click at [151, 227] on label "Value for money – Even though it's pricier, postpaid gives me better data packa…" at bounding box center [103, 240] width 100 height 26
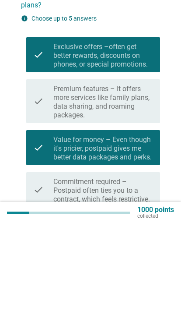
click at [144, 269] on label "Commitment required – Postpaid often ties you to a contract, which feels restri…" at bounding box center [103, 282] width 100 height 26
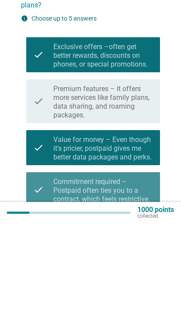
click at [142, 269] on label "Commitment required – Postpaid often ties you to a contract, which feels restri…" at bounding box center [103, 282] width 100 height 26
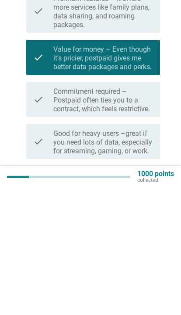
click at [152, 257] on label "Good for heavy users –great if you need lots of data, especially for streaming,…" at bounding box center [103, 270] width 100 height 26
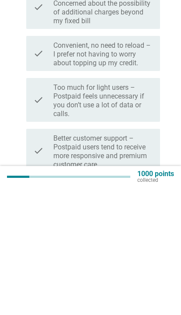
scroll to position [236, 0]
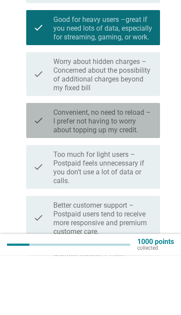
click at [149, 168] on label "Convenient, no need to reload – I prefer not having to worry about topping up m…" at bounding box center [103, 181] width 100 height 26
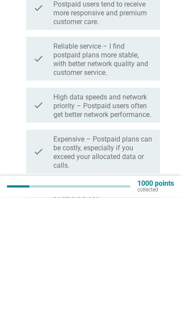
scroll to position [390, 0]
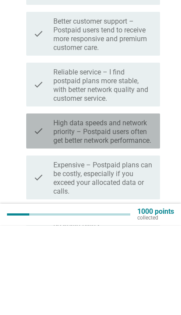
click at [149, 208] on label "High data speeds and network priority – Postpaid users often get better network…" at bounding box center [103, 221] width 100 height 26
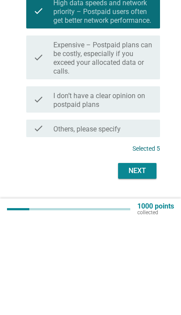
scroll to position [505, 0]
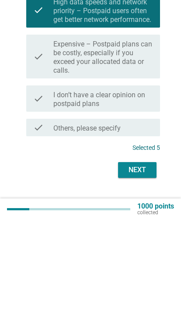
click at [144, 260] on div "Next" at bounding box center [137, 265] width 25 height 11
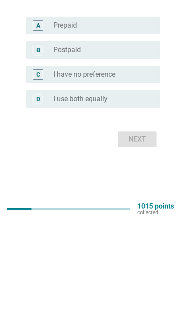
scroll to position [0, 0]
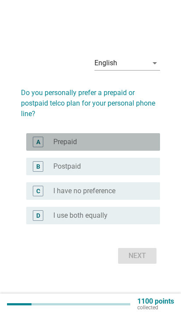
click at [142, 146] on div "radio_button_unchecked Prepaid" at bounding box center [99, 141] width 93 height 9
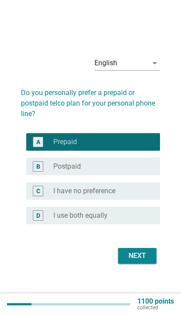
click at [141, 261] on div "Next" at bounding box center [137, 255] width 25 height 11
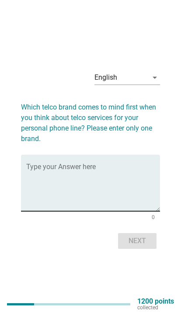
click at [128, 201] on textarea "Type your Answer here" at bounding box center [93, 188] width 134 height 46
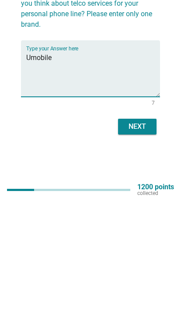
type textarea "Umobile"
click at [140, 236] on div "Next" at bounding box center [137, 241] width 25 height 11
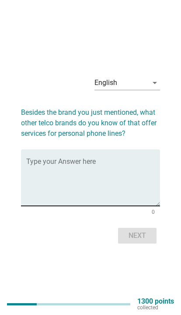
click at [135, 195] on textarea "Type your Answer here" at bounding box center [93, 183] width 134 height 46
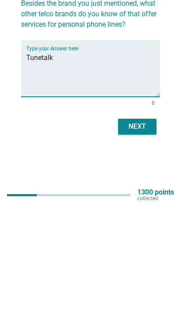
type textarea "Tunetalk"
click at [146, 230] on div "Next" at bounding box center [137, 235] width 25 height 11
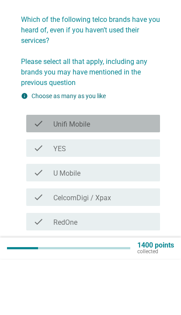
click at [142, 174] on div "check_box_outline_blank Unifi Mobile" at bounding box center [103, 179] width 100 height 11
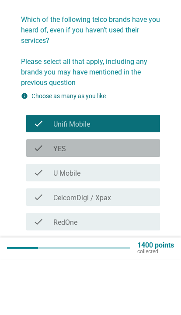
click at [143, 199] on div "check_box_outline_blank YES" at bounding box center [103, 204] width 100 height 11
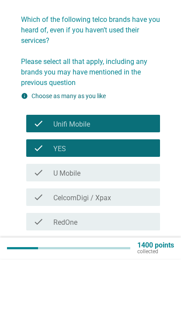
click at [141, 223] on div "check_box_outline_blank U Mobile" at bounding box center [103, 228] width 100 height 11
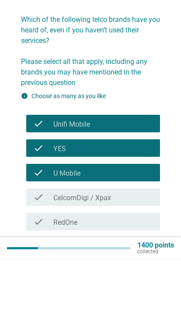
click at [136, 248] on div "check_box_outline_blank CelcomDigi / Xpax" at bounding box center [103, 253] width 100 height 11
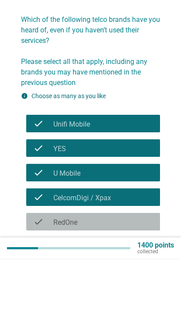
click at [130, 272] on div "check_box_outline_blank RedOne" at bounding box center [103, 277] width 100 height 11
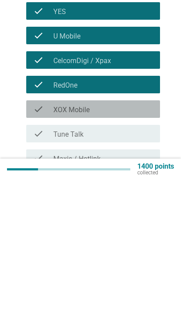
scroll to position [67, 0]
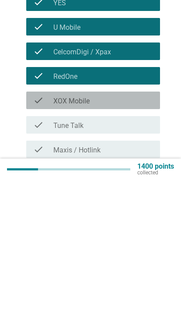
click at [145, 230] on div "check_box_outline_blank XOX Mobile" at bounding box center [103, 235] width 100 height 11
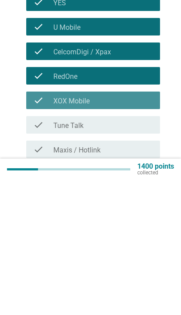
click at [132, 254] on div "check_box_outline_blank Tune Talk" at bounding box center [103, 259] width 100 height 11
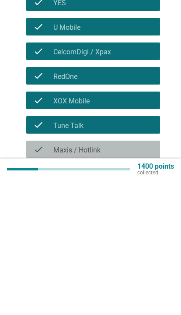
click at [122, 279] on div "check_box_outline_blank Maxis / Hotlink" at bounding box center [103, 284] width 100 height 11
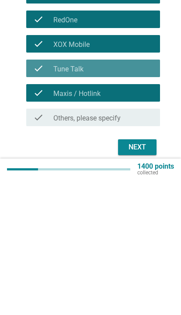
scroll to position [124, 0]
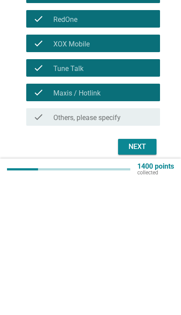
click at [137, 274] on button "Next" at bounding box center [137, 282] width 39 height 16
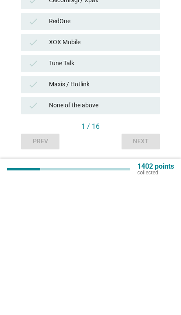
scroll to position [0, 0]
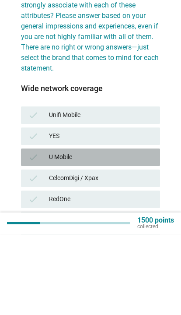
click at [153, 229] on div "check U Mobile" at bounding box center [90, 238] width 139 height 18
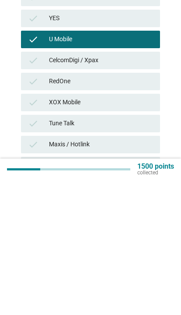
scroll to position [67, 0]
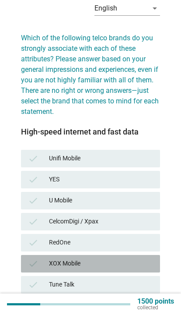
scroll to position [21, 0]
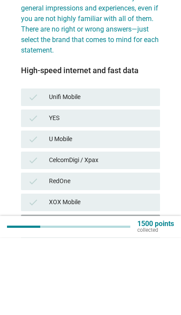
click at [114, 296] on div "Tune Talk" at bounding box center [101, 301] width 104 height 11
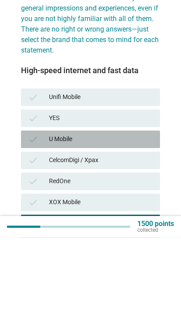
click at [141, 211] on div "U Mobile" at bounding box center [101, 216] width 104 height 11
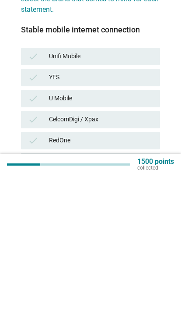
scroll to position [14, 0]
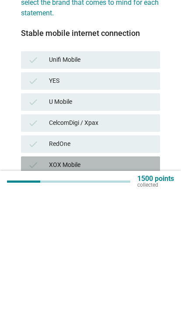
click at [131, 282] on div "XOX Mobile" at bounding box center [101, 287] width 104 height 11
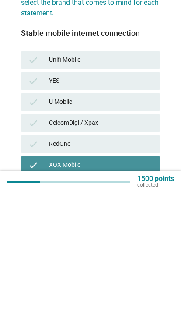
click at [137, 282] on div "XOX Mobile" at bounding box center [101, 287] width 104 height 11
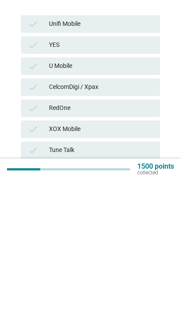
scroll to position [39, 0]
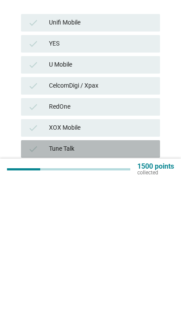
click at [129, 278] on div "Tune Talk" at bounding box center [101, 283] width 104 height 11
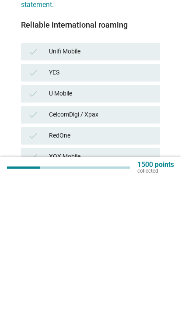
scroll to position [8, 0]
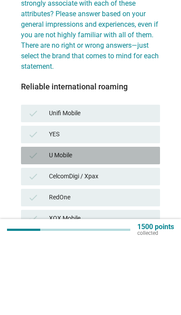
click at [143, 225] on div "U Mobile" at bounding box center [101, 230] width 104 height 11
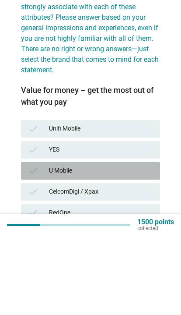
click at [151, 245] on div "U Mobile" at bounding box center [101, 250] width 104 height 11
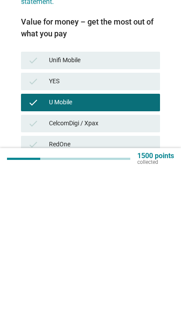
scroll to position [3, 0]
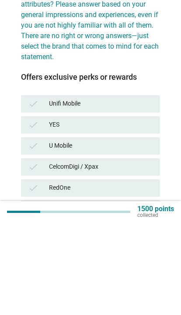
click at [153, 229] on div "check U Mobile" at bounding box center [90, 238] width 139 height 18
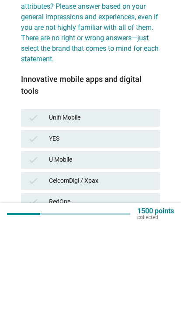
click at [148, 220] on div "check YES" at bounding box center [90, 229] width 139 height 18
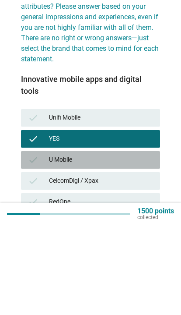
click at [145, 245] on div "U Mobile" at bounding box center [101, 250] width 104 height 11
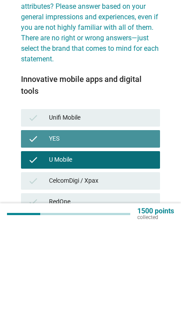
click at [149, 224] on div "YES" at bounding box center [101, 229] width 104 height 11
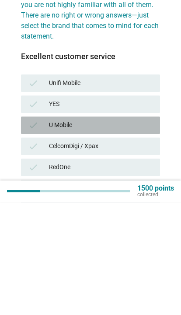
click at [157, 229] on div "check U Mobile" at bounding box center [90, 238] width 139 height 18
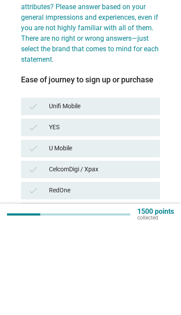
click at [147, 233] on div "U Mobile" at bounding box center [101, 238] width 104 height 11
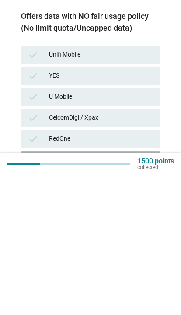
scroll to position [29, 0]
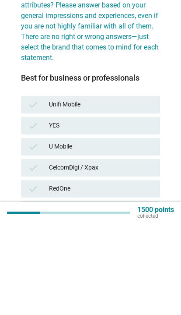
click at [150, 233] on div "U Mobile" at bounding box center [101, 238] width 104 height 11
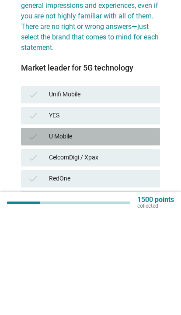
click at [148, 233] on div "U Mobile" at bounding box center [101, 238] width 104 height 11
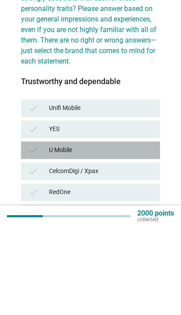
click at [147, 233] on div "U Mobile" at bounding box center [101, 238] width 104 height 11
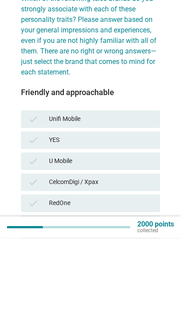
click at [144, 233] on div "U Mobile" at bounding box center [101, 238] width 104 height 11
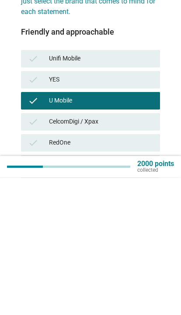
scroll to position [8, 0]
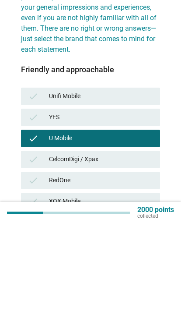
click at [122, 309] on div "Tune Talk" at bounding box center [101, 314] width 104 height 11
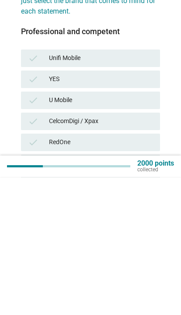
scroll to position [7, 0]
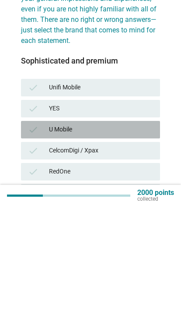
click at [144, 229] on div "check U Mobile" at bounding box center [90, 238] width 139 height 18
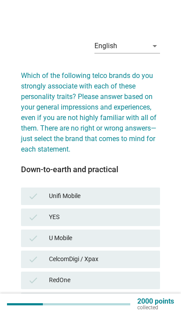
click at [141, 233] on div "U Mobile" at bounding box center [101, 238] width 104 height 11
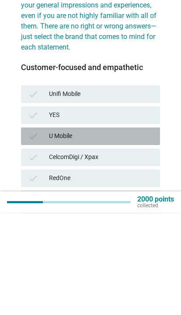
click at [148, 233] on div "U Mobile" at bounding box center [101, 238] width 104 height 11
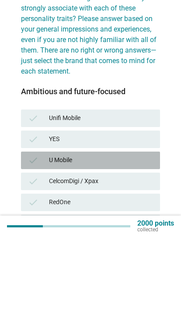
click at [144, 229] on div "check U Mobile" at bounding box center [90, 238] width 139 height 18
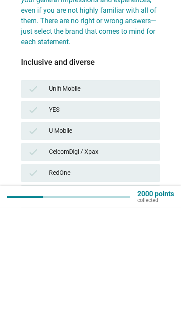
click at [145, 229] on div "check U Mobile" at bounding box center [90, 238] width 139 height 18
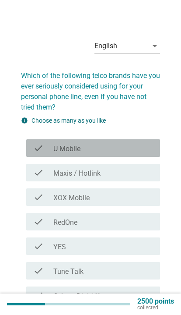
click at [150, 144] on div "check_box_outline_blank U Mobile" at bounding box center [103, 148] width 100 height 11
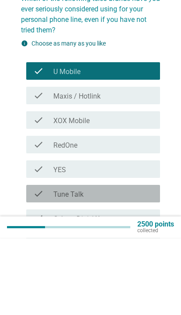
click at [139, 265] on div "check_box_outline_blank Tune Talk" at bounding box center [103, 270] width 100 height 11
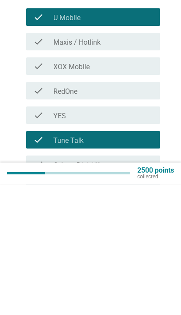
scroll to position [0, 0]
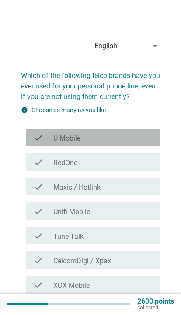
click at [149, 139] on div "check_box_outline_blank U Mobile" at bounding box center [103, 137] width 100 height 11
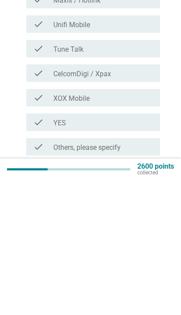
scroll to position [59, 0]
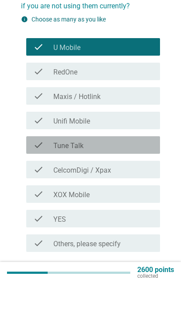
click at [148, 171] on div "check_box Tune Talk" at bounding box center [103, 176] width 100 height 11
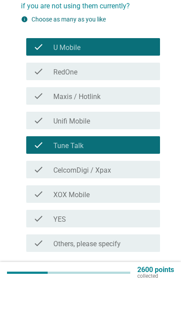
click at [144, 119] on div "check check_box Maxis / Hotlink" at bounding box center [93, 128] width 134 height 18
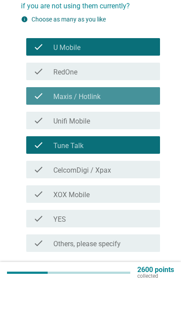
click at [151, 122] on div "check_box Maxis / Hotlink" at bounding box center [103, 127] width 100 height 11
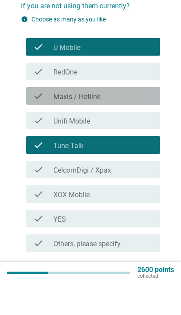
click at [144, 119] on div "check check_box Maxis / Hotlink" at bounding box center [93, 128] width 134 height 18
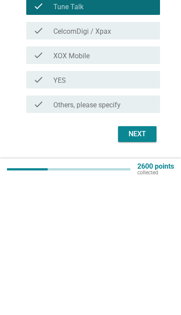
scroll to position [95, 0]
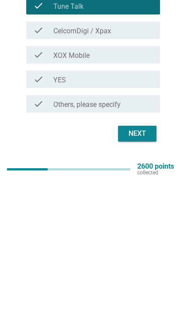
click at [152, 260] on button "Next" at bounding box center [137, 268] width 39 height 16
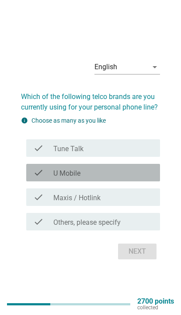
click at [142, 178] on div "check_box U Mobile" at bounding box center [103, 172] width 100 height 11
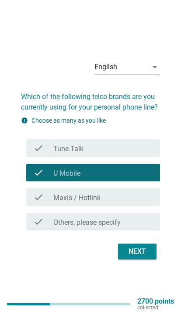
click at [142, 257] on div "Next" at bounding box center [137, 251] width 25 height 11
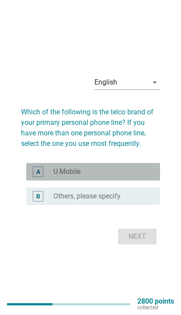
click at [147, 176] on div "radio_button_unchecked U Mobile" at bounding box center [103, 171] width 100 height 9
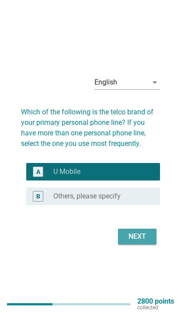
click at [143, 242] on div "Next" at bounding box center [137, 236] width 25 height 11
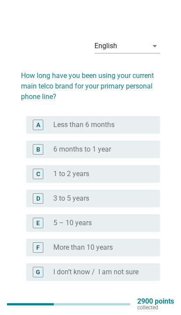
click at [136, 196] on div "radio_button_unchecked 3 to 5 years" at bounding box center [99, 198] width 93 height 9
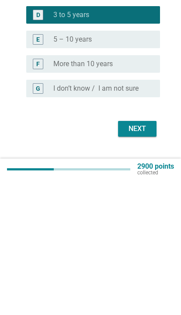
scroll to position [56, 0]
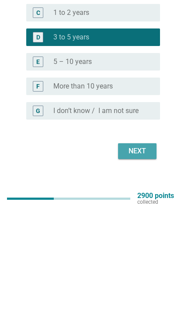
click at [142, 251] on div "Next" at bounding box center [137, 256] width 25 height 11
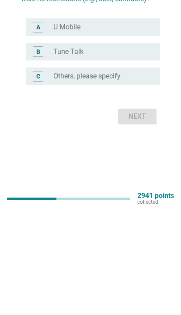
scroll to position [0, 0]
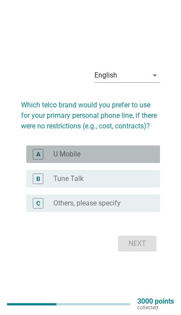
click at [149, 158] on div "radio_button_unchecked U Mobile" at bounding box center [103, 154] width 100 height 9
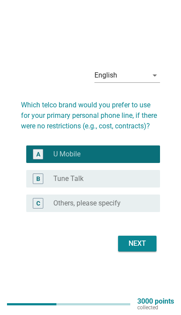
click at [144, 249] on div "Next" at bounding box center [137, 243] width 25 height 11
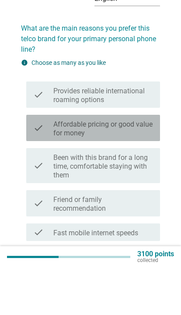
click at [151, 167] on label "Affordable pricing or good value for money" at bounding box center [103, 176] width 100 height 18
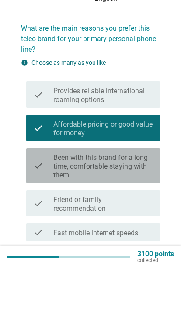
click at [151, 201] on label "Been with this brand for a long time, comfortable staying with them" at bounding box center [103, 214] width 100 height 26
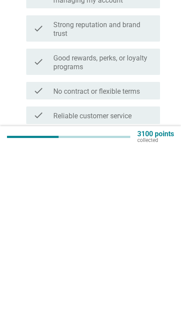
scroll to position [148, 0]
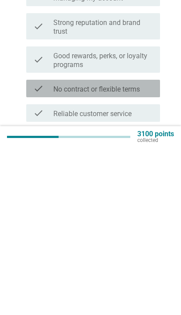
click at [140, 252] on label "No contract or flexible terms" at bounding box center [96, 256] width 87 height 9
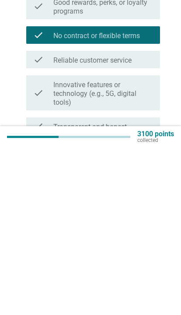
scroll to position [206, 0]
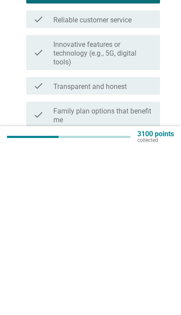
scroll to position [255, 0]
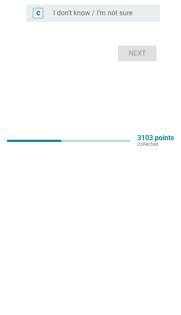
scroll to position [0, 0]
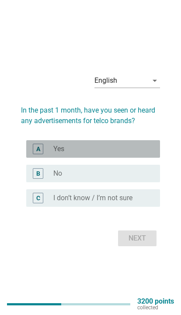
click at [151, 153] on div "radio_button_unchecked Yes" at bounding box center [103, 148] width 100 height 9
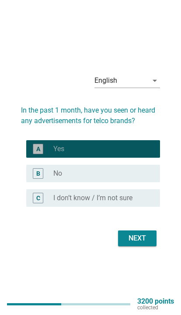
click at [140, 243] on div "Next" at bounding box center [137, 238] width 25 height 11
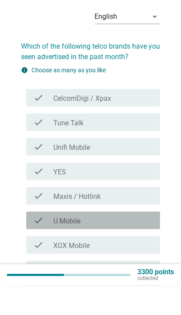
click at [137, 241] on div "check check_box_outline_blank U Mobile" at bounding box center [93, 250] width 134 height 18
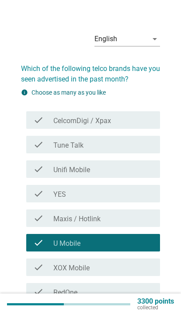
scroll to position [5, 0]
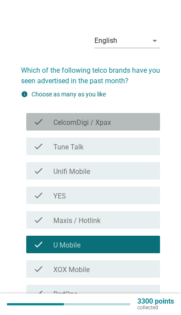
click at [152, 115] on div "check check_box_outline_blank CelcomDigi / Xpax" at bounding box center [93, 122] width 134 height 18
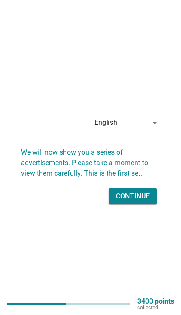
click at [141, 204] on button "Continue" at bounding box center [133, 196] width 48 height 16
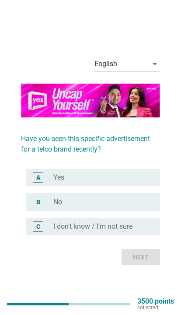
click at [144, 182] on div "radio_button_unchecked Yes" at bounding box center [99, 177] width 93 height 9
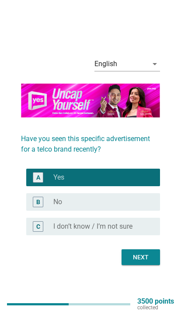
click at [145, 265] on button "Next" at bounding box center [141, 257] width 39 height 16
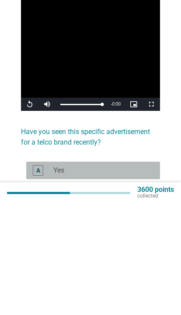
click at [131, 278] on div "radio_button_unchecked Yes" at bounding box center [99, 282] width 93 height 9
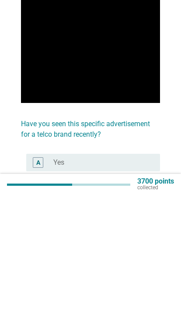
click at [134, 302] on div "radio_button_unchecked No" at bounding box center [99, 306] width 93 height 9
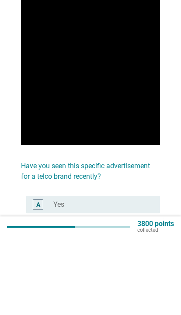
click at [132, 298] on div "B radio_button_unchecked No" at bounding box center [93, 307] width 134 height 18
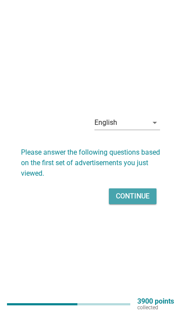
click at [144, 201] on div "Continue" at bounding box center [133, 196] width 34 height 11
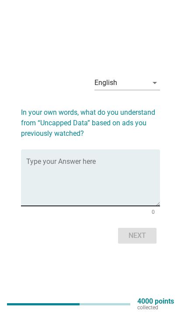
click at [123, 192] on textarea "Type your Answer here" at bounding box center [93, 183] width 134 height 46
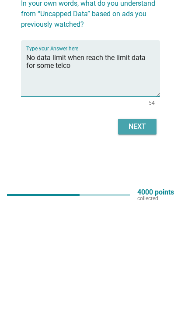
type textarea "No data limit when reach the limit data for some telco"
click at [146, 230] on div "Next" at bounding box center [137, 235] width 25 height 11
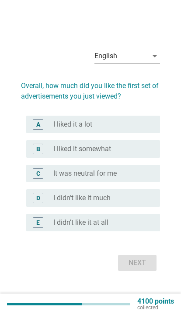
click at [151, 153] on div "radio_button_unchecked I liked it somewhat" at bounding box center [103, 148] width 100 height 9
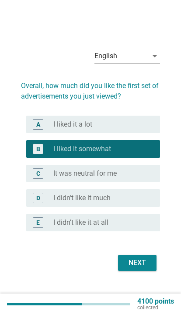
click at [144, 268] on div "Next" at bounding box center [137, 262] width 25 height 11
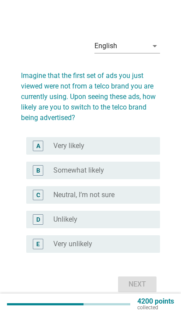
click at [148, 179] on div "B radio_button_unchecked Somewhat likely" at bounding box center [93, 171] width 134 height 18
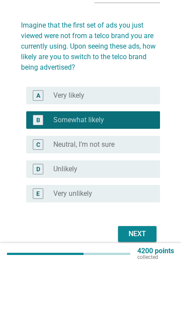
click at [137, 261] on div at bounding box center [90, 263] width 139 height 5
click at [144, 279] on div "Next" at bounding box center [137, 284] width 25 height 11
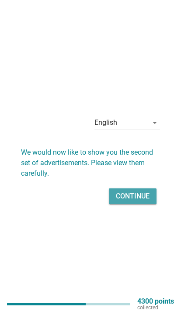
click at [144, 201] on div "Continue" at bounding box center [133, 196] width 34 height 11
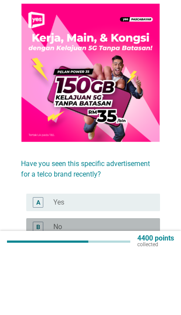
click at [128, 285] on div "radio_button_unchecked No" at bounding box center [99, 289] width 93 height 9
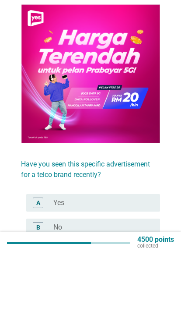
click at [134, 284] on div "radio_button_unchecked No" at bounding box center [99, 288] width 93 height 9
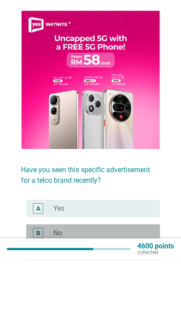
click at [135, 284] on div "radio_button_unchecked No" at bounding box center [99, 288] width 93 height 9
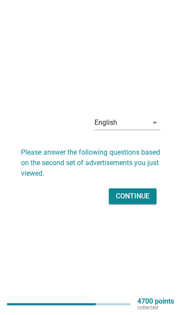
click at [144, 201] on div "Continue" at bounding box center [133, 196] width 34 height 11
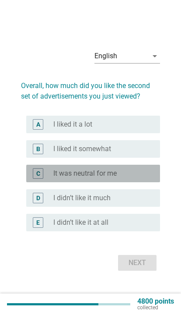
click at [145, 178] on div "radio_button_unchecked It was neutral for me" at bounding box center [99, 173] width 93 height 9
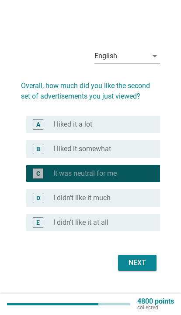
click at [141, 268] on div "Next" at bounding box center [137, 262] width 25 height 11
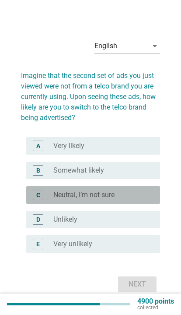
click at [140, 199] on div "radio_button_unchecked Neutral, I’m not sure" at bounding box center [99, 194] width 93 height 9
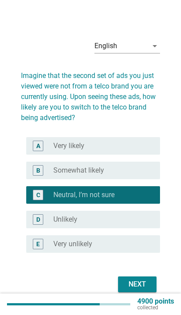
click at [139, 287] on button "Next" at bounding box center [137, 284] width 39 height 16
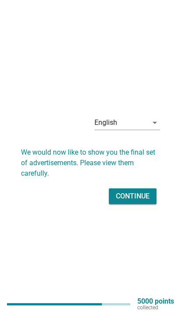
click at [142, 201] on div "Continue" at bounding box center [133, 196] width 34 height 11
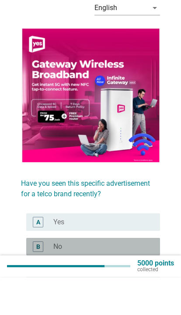
click at [130, 280] on div "radio_button_unchecked No" at bounding box center [99, 284] width 93 height 9
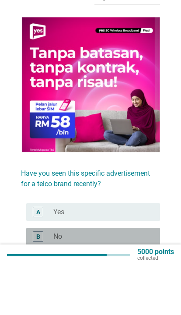
click at [133, 281] on div "radio_button_unchecked No" at bounding box center [99, 285] width 93 height 9
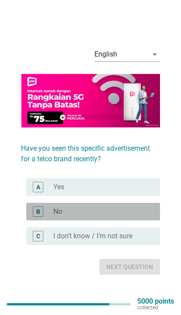
click at [135, 216] on div "radio_button_unchecked No" at bounding box center [99, 211] width 93 height 9
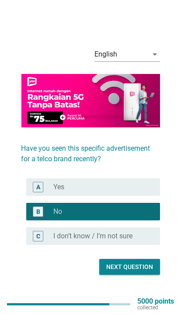
click at [139, 271] on div "Next question" at bounding box center [129, 266] width 47 height 9
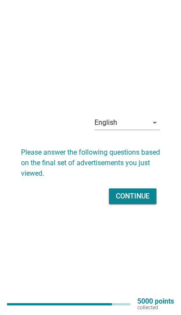
click at [139, 204] on button "Continue" at bounding box center [133, 196] width 48 height 16
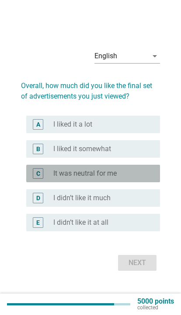
click at [144, 178] on div "radio_button_unchecked It was neutral for me" at bounding box center [99, 173] width 93 height 9
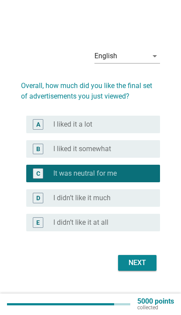
click at [137, 268] on div "Next" at bounding box center [137, 262] width 25 height 11
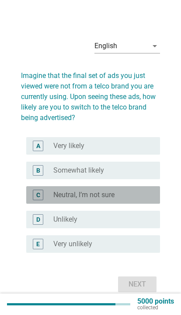
click at [141, 199] on div "radio_button_unchecked Neutral, I’m not sure" at bounding box center [99, 194] width 93 height 9
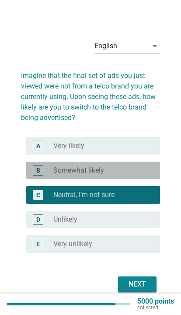
click at [146, 179] on div "B radio_button_unchecked Somewhat likely" at bounding box center [93, 171] width 134 height 18
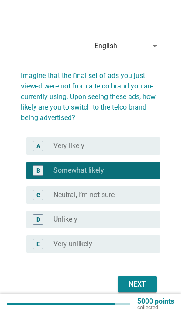
click at [136, 287] on button "Next" at bounding box center [137, 284] width 39 height 16
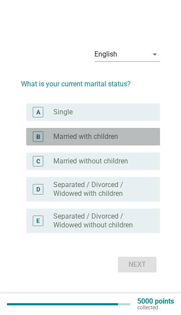
click at [150, 141] on div "radio_button_unchecked Married with children" at bounding box center [103, 136] width 100 height 9
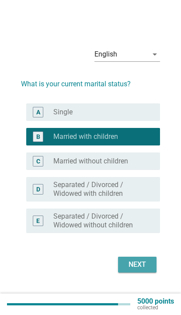
click at [138, 270] on div "Next" at bounding box center [137, 264] width 25 height 11
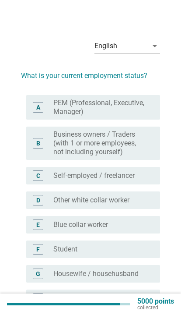
click at [139, 204] on div "radio_button_unchecked Other white collar worker" at bounding box center [99, 200] width 93 height 9
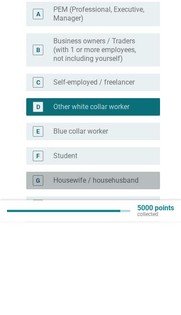
scroll to position [12, 0]
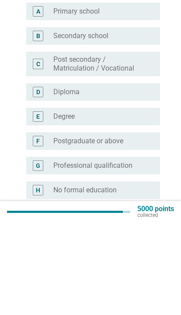
scroll to position [1, 0]
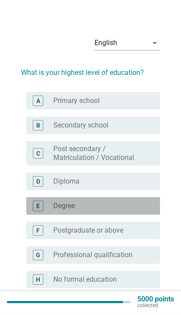
click at [137, 208] on div "radio_button_unchecked Degree" at bounding box center [99, 208] width 93 height 9
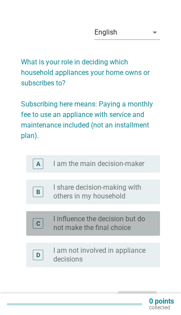
scroll to position [18, 0]
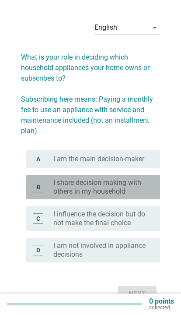
click at [142, 184] on label "I share decision-making with others in my household" at bounding box center [99, 187] width 93 height 18
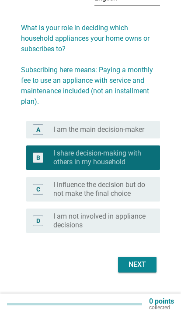
scroll to position [61, 0]
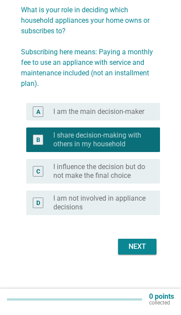
click at [137, 246] on div "Next" at bounding box center [137, 251] width 25 height 11
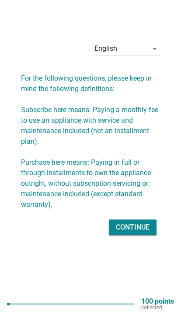
scroll to position [37, 0]
click at [144, 223] on div "Continue" at bounding box center [133, 227] width 34 height 11
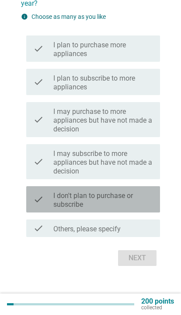
scroll to position [95, 0]
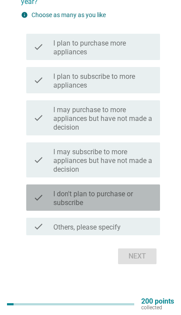
click at [141, 198] on label "I don't plan to purchase or subscribe" at bounding box center [103, 199] width 100 height 18
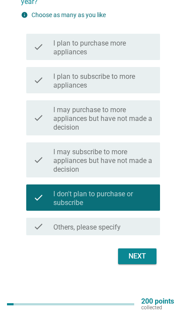
click at [137, 253] on div "Next" at bounding box center [137, 256] width 25 height 11
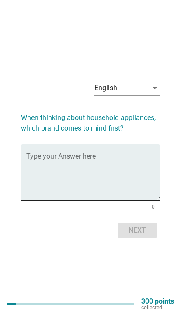
click at [140, 194] on textarea "Type your Answer here" at bounding box center [93, 178] width 134 height 46
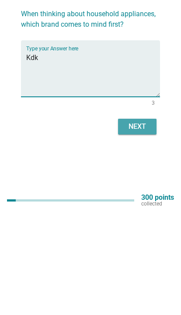
type textarea "Kdk"
click at [143, 225] on div "Next" at bounding box center [137, 230] width 25 height 11
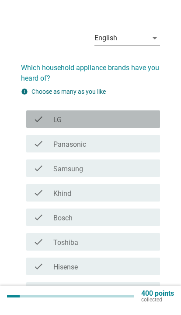
click at [143, 122] on div "check_box_outline_blank LG" at bounding box center [103, 127] width 100 height 11
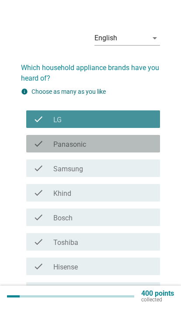
click at [133, 146] on div "check_box_outline_blank Panasonic" at bounding box center [103, 151] width 100 height 11
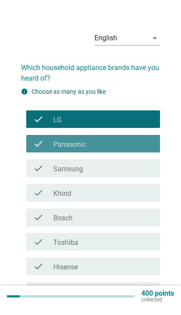
click at [131, 171] on div "check_box_outline_blank Samsung" at bounding box center [103, 176] width 100 height 11
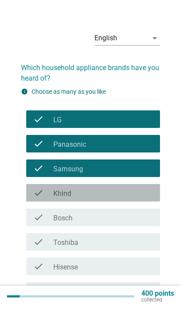
click at [127, 195] on div "check_box_outline_blank Khind" at bounding box center [103, 200] width 100 height 11
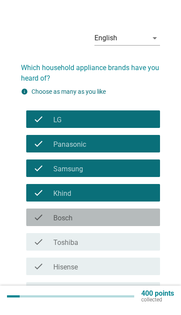
click at [128, 220] on div "check_box_outline_blank Bosch" at bounding box center [103, 225] width 100 height 11
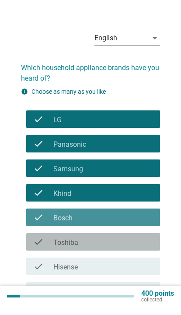
click at [124, 244] on div "check_box_outline_blank Toshiba" at bounding box center [103, 249] width 100 height 11
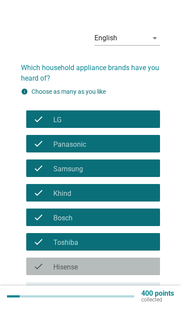
click at [123, 269] on div "check_box_outline_blank Hisense" at bounding box center [103, 274] width 100 height 11
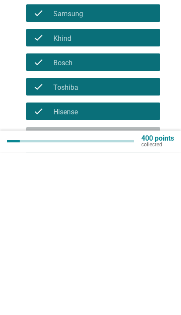
click at [145, 290] on div "check check_box_outline_blank Midea" at bounding box center [93, 299] width 134 height 18
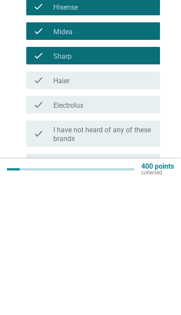
scroll to position [133, 0]
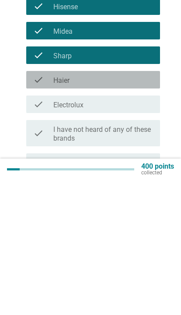
click at [135, 209] on div "check_box_outline_blank Haier" at bounding box center [103, 214] width 100 height 11
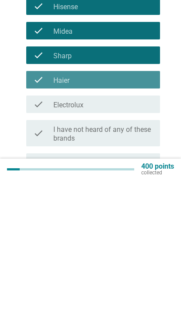
click at [125, 234] on div "check_box_outline_blank Electrolux" at bounding box center [103, 239] width 100 height 11
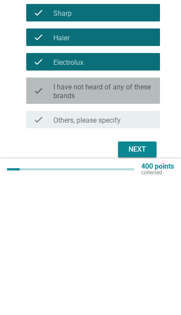
scroll to position [182, 0]
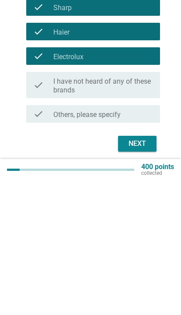
click at [137, 273] on div "Next" at bounding box center [137, 278] width 25 height 11
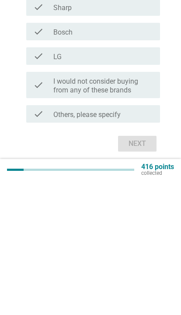
scroll to position [0, 0]
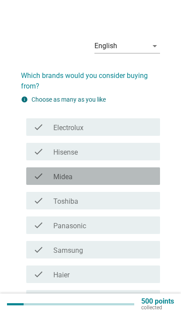
click at [140, 175] on div "check_box_outline_blank Midea" at bounding box center [103, 176] width 100 height 11
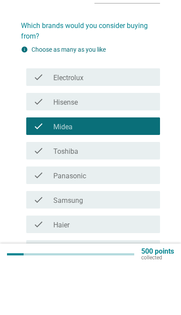
click at [141, 220] on div "check_box_outline_blank Panasonic" at bounding box center [103, 225] width 100 height 11
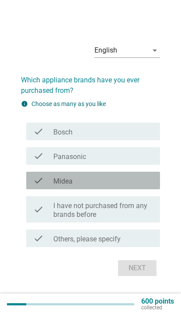
click at [147, 186] on div "check_box_outline_blank Midea" at bounding box center [103, 180] width 100 height 11
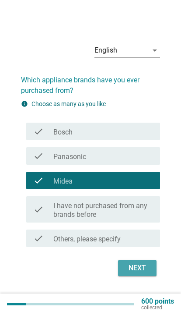
click at [143, 273] on div "Next" at bounding box center [137, 268] width 25 height 11
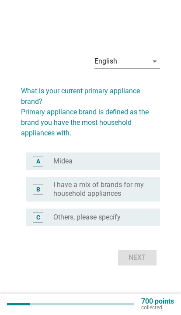
click at [142, 222] on div "radio_button_unchecked Others, please specify" at bounding box center [99, 217] width 93 height 9
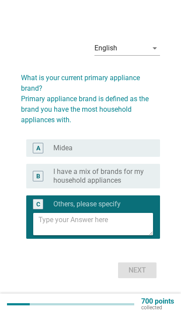
click at [135, 235] on textarea at bounding box center [96, 224] width 115 height 22
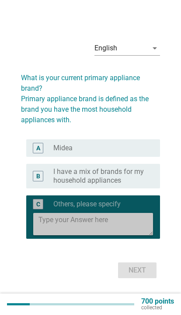
scroll to position [15, 0]
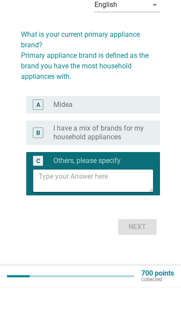
click at [136, 197] on textarea at bounding box center [96, 208] width 115 height 22
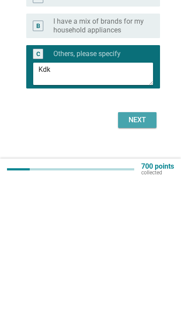
type textarea "Kdk"
click at [145, 250] on div "Next" at bounding box center [137, 255] width 25 height 11
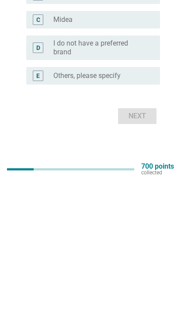
scroll to position [0, 0]
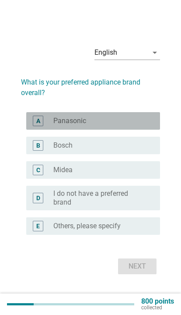
click at [150, 125] on div "radio_button_unchecked Panasonic" at bounding box center [103, 120] width 100 height 9
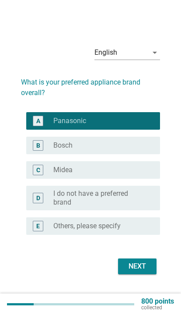
click at [139, 271] on div "Next" at bounding box center [137, 266] width 25 height 11
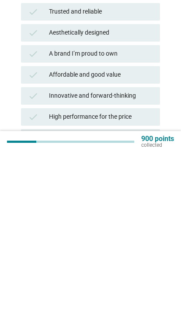
scroll to position [91, 0]
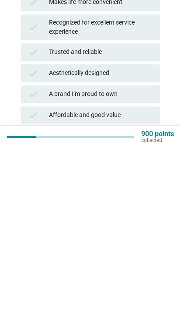
scroll to position [54, 0]
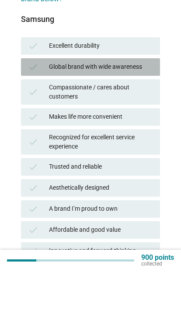
click at [142, 106] on div "Global brand with wide awareness" at bounding box center [101, 111] width 104 height 11
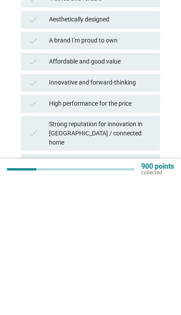
scroll to position [143, 0]
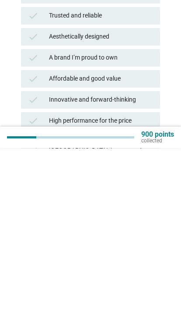
scroll to position [91, 0]
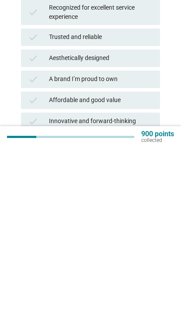
scroll to position [62, 0]
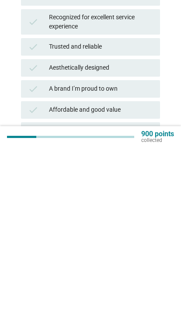
scroll to position [63, 0]
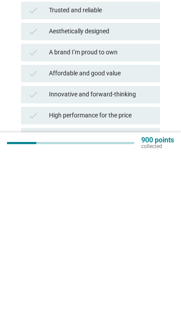
scroll to position [96, 0]
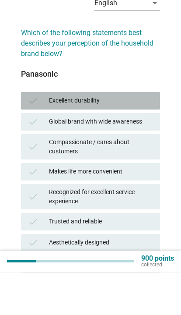
click at [156, 135] on div "check Excellent durability" at bounding box center [90, 144] width 139 height 18
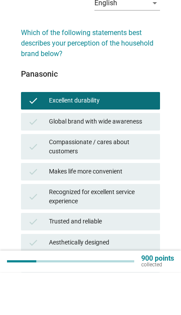
click at [145, 209] on div "Makes life more convenient" at bounding box center [101, 214] width 104 height 11
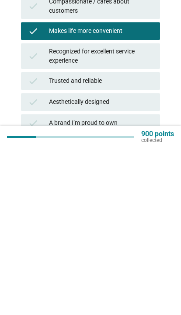
scroll to position [16, 0]
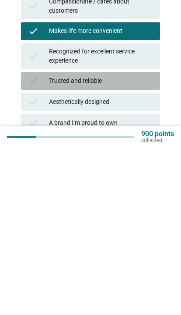
click at [151, 243] on div "Trusted and reliable" at bounding box center [101, 248] width 104 height 11
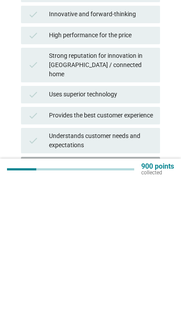
scroll to position [211, 0]
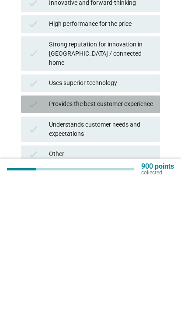
click at [140, 234] on div "Provides the best customer experience" at bounding box center [101, 239] width 104 height 11
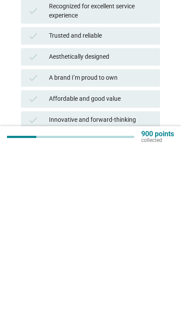
scroll to position [63, 0]
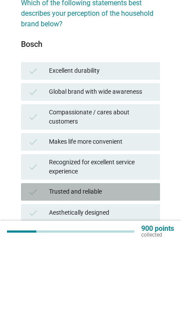
click at [143, 259] on div "Trusted and reliable" at bounding box center [101, 264] width 104 height 11
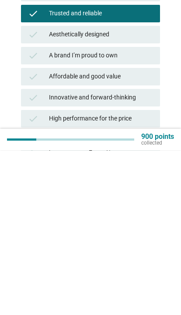
scroll to position [88, 0]
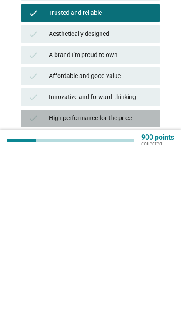
click at [146, 277] on div "High performance for the price" at bounding box center [101, 282] width 104 height 11
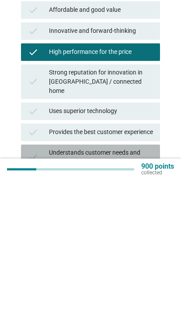
scroll to position [184, 0]
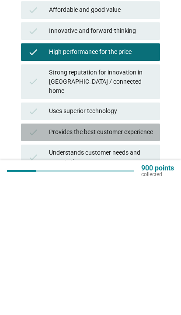
click at [151, 260] on div "Provides the best customer experience" at bounding box center [101, 265] width 104 height 11
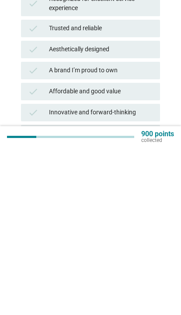
scroll to position [72, 0]
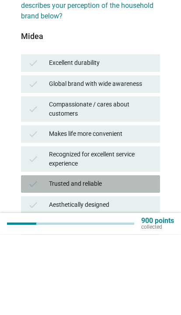
click at [143, 256] on div "check Trusted and reliable" at bounding box center [90, 265] width 139 height 18
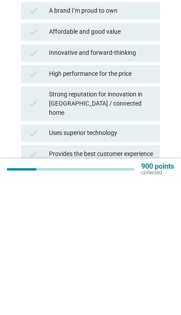
scroll to position [164, 0]
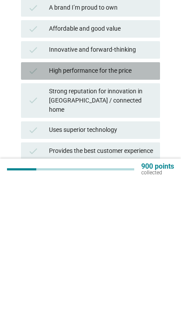
click at [151, 201] on div "High performance for the price" at bounding box center [101, 206] width 104 height 11
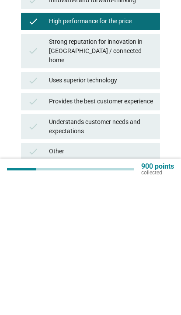
scroll to position [215, 0]
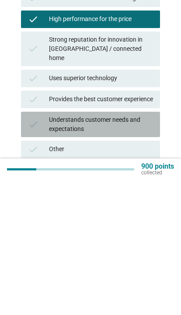
click at [140, 250] on div "Understands customer needs and expectations" at bounding box center [101, 259] width 104 height 18
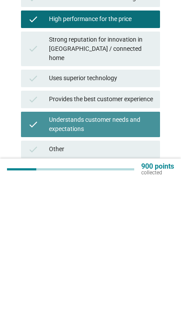
click at [143, 250] on div "Understands customer needs and expectations" at bounding box center [101, 259] width 104 height 18
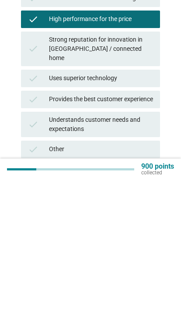
click at [129, 312] on button "Next question" at bounding box center [129, 320] width 61 height 16
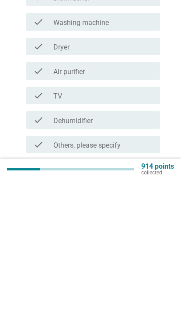
scroll to position [0, 0]
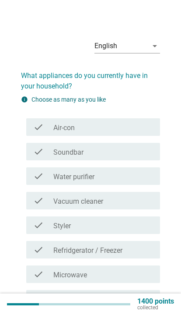
click at [154, 122] on div "check check_box_outline_blank Air-con" at bounding box center [93, 127] width 134 height 18
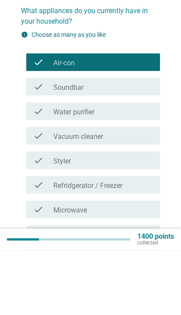
click at [154, 192] on div "check check_box_outline_blank Vacuum cleaner" at bounding box center [93, 201] width 134 height 18
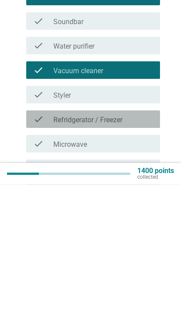
click at [150, 244] on div "check_box_outline_blank Refridgerator / Freezer" at bounding box center [103, 249] width 100 height 11
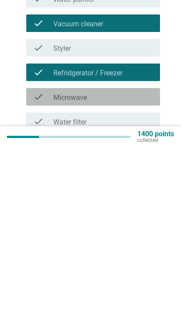
scroll to position [15, 0]
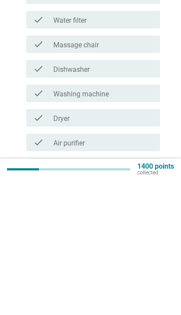
click at [155, 219] on div "check check_box_outline_blank Washing machine" at bounding box center [93, 228] width 134 height 18
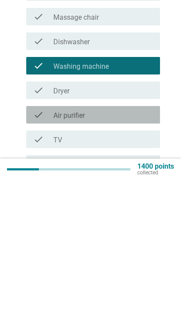
scroll to position [179, 0]
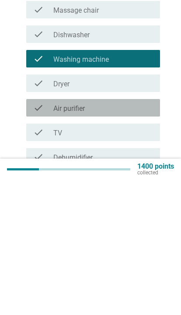
click at [148, 237] on div "check_box_outline_blank Air purifier" at bounding box center [103, 242] width 100 height 11
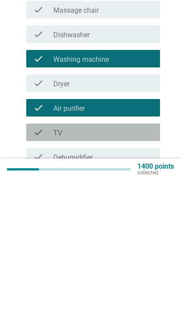
click at [143, 262] on div "check_box_outline_blank TV" at bounding box center [103, 267] width 100 height 11
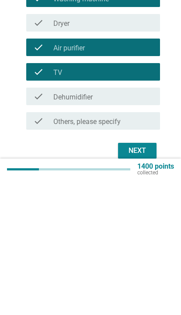
scroll to position [243, 0]
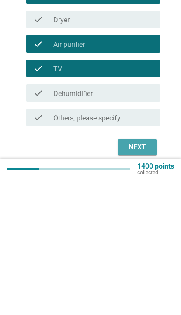
click at [138, 277] on div "Next" at bounding box center [137, 282] width 25 height 11
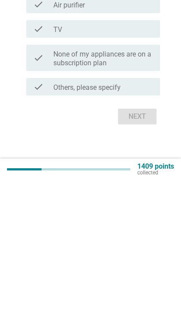
scroll to position [0, 0]
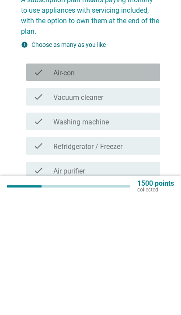
click at [141, 185] on div "check_box_outline_blank Air-con" at bounding box center [103, 190] width 100 height 11
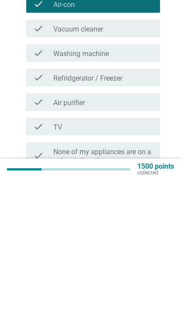
scroll to position [78, 0]
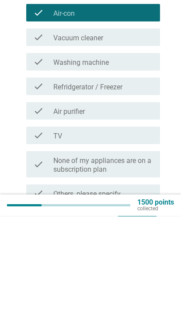
click at [147, 204] on div "check_box_outline_blank Air purifier" at bounding box center [103, 209] width 100 height 11
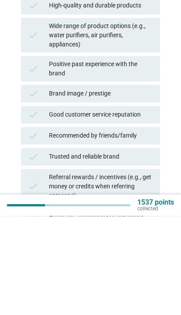
scroll to position [0, 0]
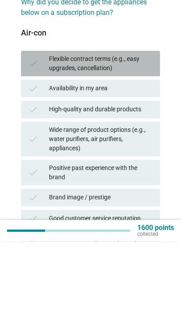
click at [146, 128] on div "Flexible contract terms (e.g., easy upgrades, cancellation)" at bounding box center [101, 137] width 104 height 18
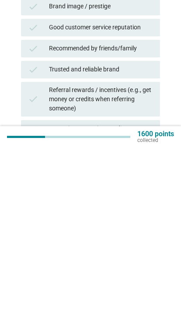
scroll to position [99, 0]
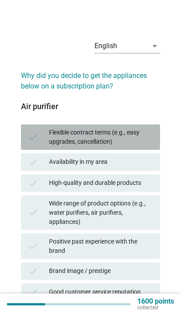
click at [153, 139] on div "Flexible contract terms (e.g., easy upgrades, cancellation)" at bounding box center [101, 137] width 104 height 18
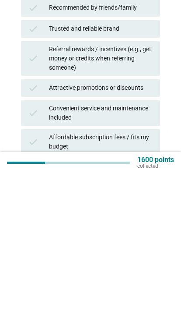
scroll to position [227, 0]
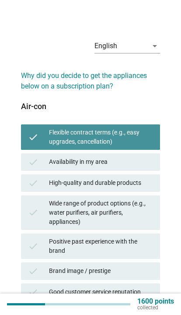
click at [138, 129] on div "Flexible contract terms (e.g., easy upgrades, cancellation)" at bounding box center [101, 137] width 104 height 18
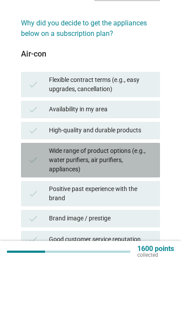
click at [150, 199] on div "Wide range of product options (e.g., water purifiers, air purifiers, appliances)" at bounding box center [101, 213] width 104 height 28
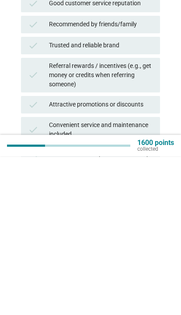
scroll to position [165, 0]
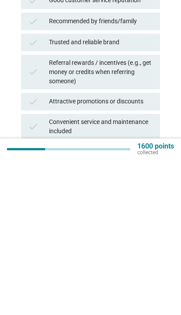
scroll to position [164, 0]
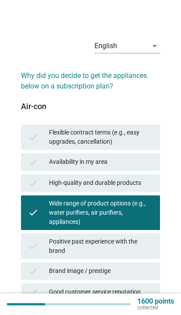
click at [121, 216] on div "Wide range of product options (e.g., water purifiers, air purifiers, appliances)" at bounding box center [101, 213] width 104 height 28
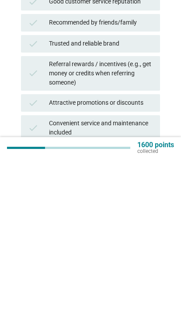
scroll to position [144, 0]
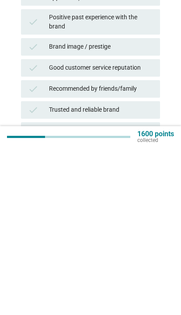
scroll to position [57, 0]
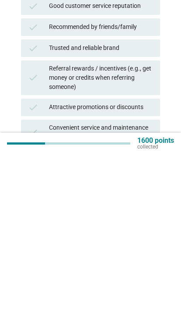
scroll to position [139, 0]
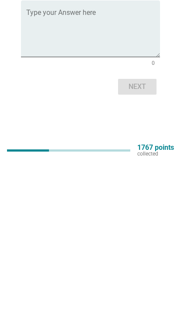
scroll to position [0, 0]
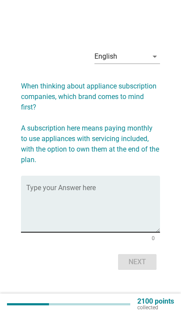
click at [121, 224] on textarea "Type your Answer here" at bounding box center [93, 209] width 134 height 46
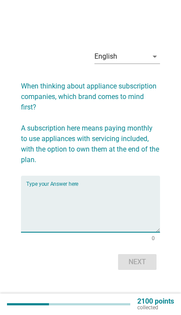
scroll to position [0, 0]
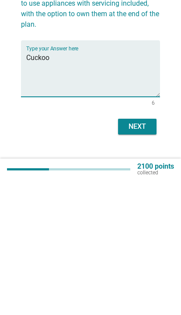
type textarea "Cuckoo"
click at [143, 256] on div "Next" at bounding box center [137, 261] width 25 height 11
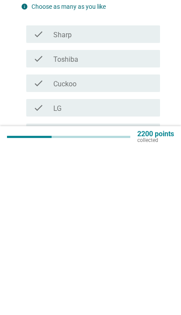
scroll to position [68, 0]
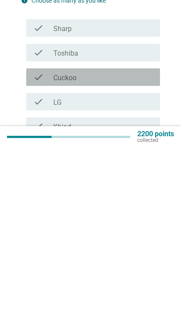
click at [144, 239] on div "check_box_outline_blank Cuckoo" at bounding box center [103, 244] width 100 height 11
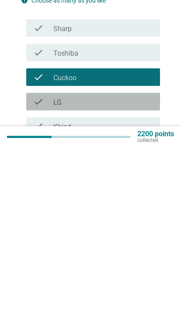
click at [147, 264] on div "check_box_outline_blank LG" at bounding box center [103, 269] width 100 height 11
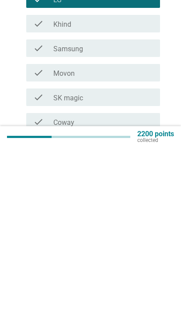
scroll to position [176, 0]
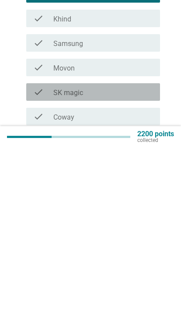
click at [147, 250] on div "check check_box_outline_blank SK magic" at bounding box center [93, 259] width 134 height 18
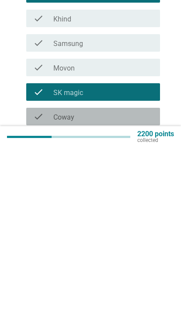
click at [142, 278] on div "check_box_outline_blank Coway" at bounding box center [103, 283] width 100 height 11
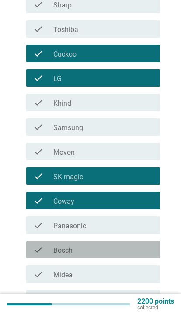
scroll to position [258, 0]
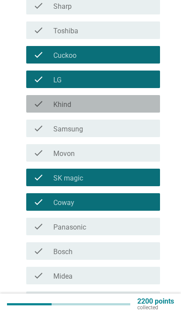
click at [148, 106] on div "check_box_outline_blank Khind" at bounding box center [103, 104] width 100 height 11
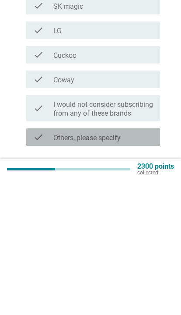
scroll to position [68, 0]
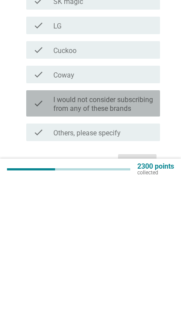
click at [145, 230] on label "I would not consider subscribing from any of these brands" at bounding box center [103, 239] width 100 height 18
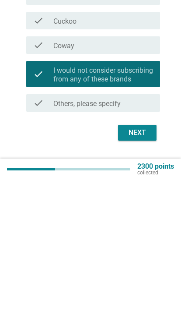
scroll to position [102, 0]
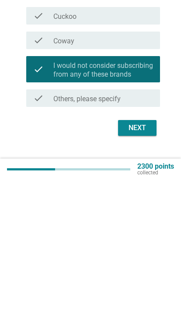
click at [143, 257] on div "Next" at bounding box center [137, 262] width 25 height 11
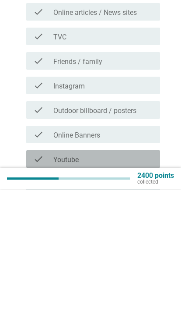
click at [148, 279] on div "check_box_outline_blank Youtube" at bounding box center [103, 284] width 100 height 11
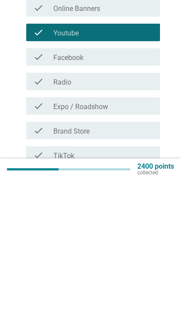
scroll to position [122, 0]
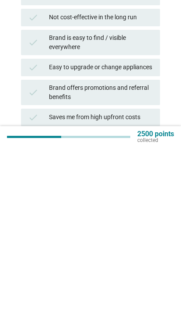
scroll to position [40, 0]
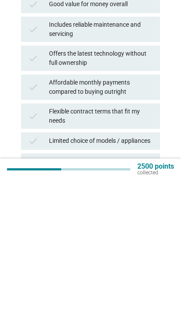
scroll to position [199, 0]
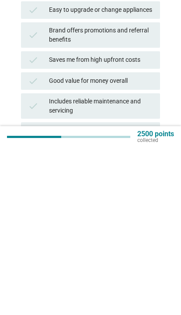
scroll to position [92, 0]
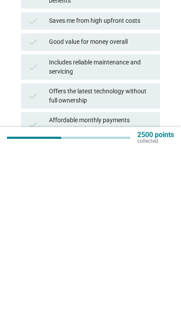
scroll to position [144, 0]
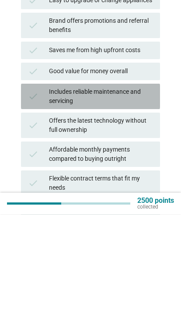
click at [151, 188] on div "Includes reliable maintenance and servicing" at bounding box center [101, 197] width 104 height 18
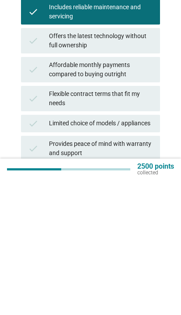
scroll to position [217, 0]
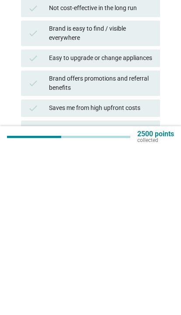
scroll to position [48, 0]
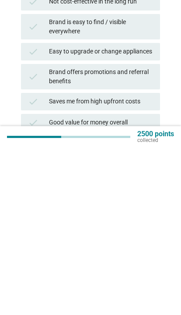
click at [146, 306] on div "Includes reliable maintenance and servicing" at bounding box center [101, 315] width 104 height 18
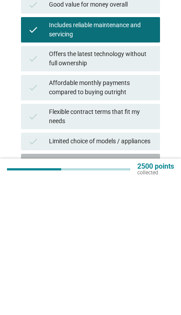
scroll to position [198, 0]
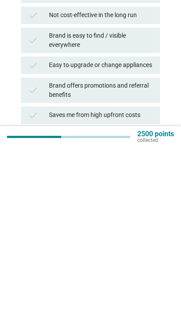
scroll to position [36, 0]
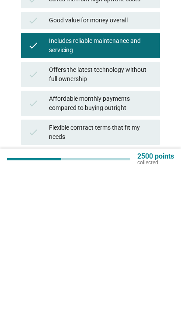
scroll to position [175, 0]
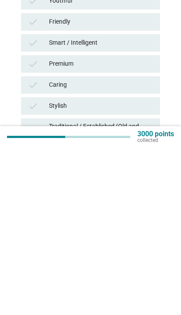
scroll to position [85, 0]
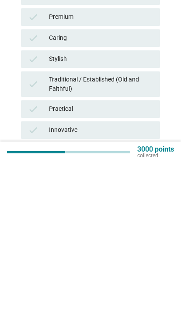
scroll to position [139, 0]
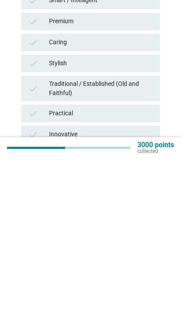
scroll to position [143, 0]
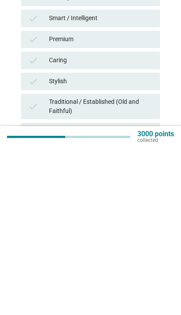
scroll to position [85, 0]
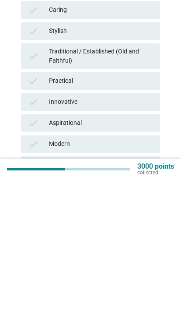
scroll to position [158, 0]
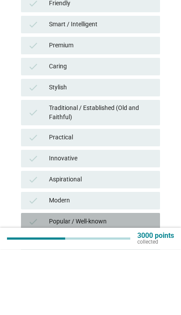
click at [128, 282] on div "Popular / Well-known" at bounding box center [101, 287] width 104 height 11
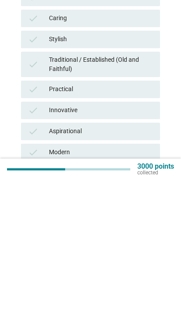
scroll to position [148, 0]
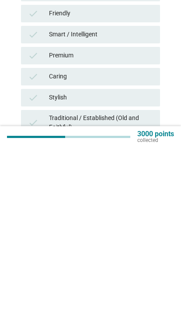
scroll to position [48, 0]
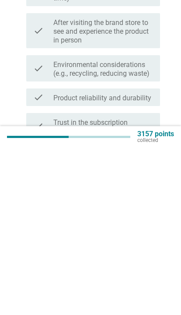
scroll to position [0, 0]
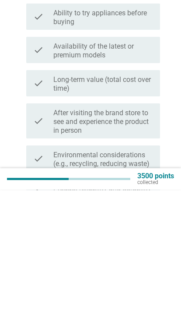
click at [152, 201] on label "Long-term value (total cost over time)" at bounding box center [103, 210] width 100 height 18
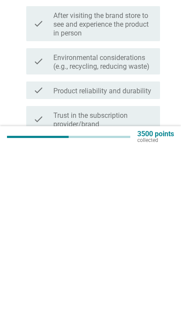
scroll to position [56, 0]
click at [148, 311] on label "Maintenance and repair services included" at bounding box center [103, 320] width 100 height 18
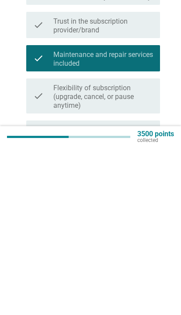
scroll to position [163, 0]
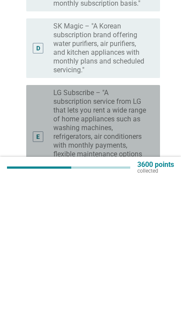
scroll to position [169, 0]
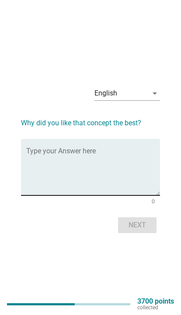
click at [139, 188] on textarea "Type your Answer here" at bounding box center [93, 172] width 134 height 46
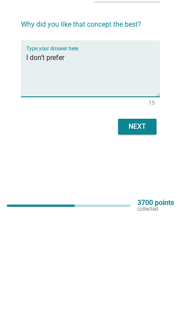
scroll to position [54, 0]
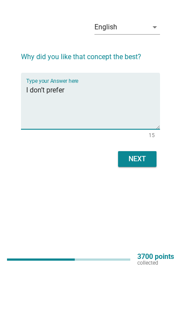
click at [110, 128] on textarea "I don’t prefer" at bounding box center [93, 151] width 134 height 46
click at [88, 128] on textarea "I don’t prefer" at bounding box center [93, 151] width 134 height 46
type textarea "I don’t prefer any concept"
click at [134, 198] on div "Next" at bounding box center [137, 203] width 25 height 11
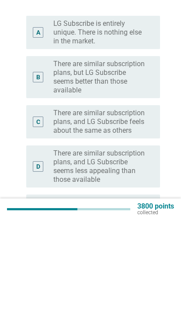
scroll to position [13, 0]
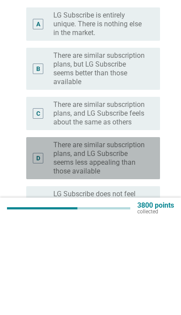
click at [157, 233] on div "D radio_button_unchecked There are similar subscription plans, and LG Subscribe…" at bounding box center [93, 254] width 134 height 42
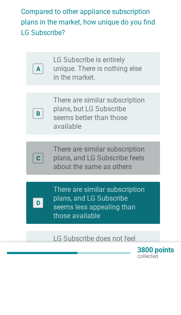
click at [155, 193] on div "C radio_button_unchecked There are similar subscription plans, and LG Subscribe…" at bounding box center [93, 209] width 134 height 33
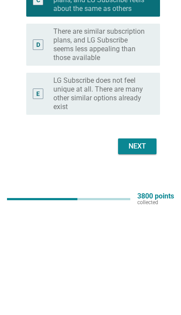
scroll to position [117, 0]
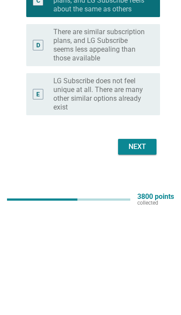
click at [155, 243] on button "Next" at bounding box center [137, 251] width 39 height 16
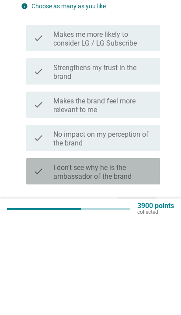
scroll to position [127, 0]
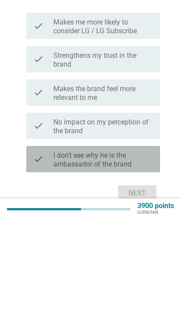
click at [152, 246] on label "I don't see why he is the ambassador of the brand" at bounding box center [103, 255] width 100 height 18
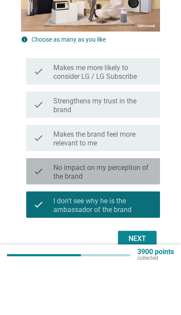
click at [150, 213] on label "No impact on my perception of the brand" at bounding box center [103, 222] width 100 height 18
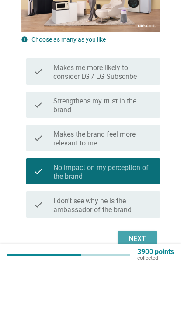
click at [141, 283] on div "Next" at bounding box center [137, 288] width 25 height 11
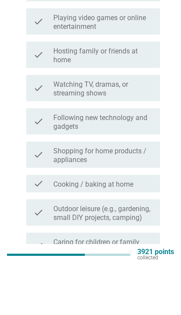
scroll to position [0, 0]
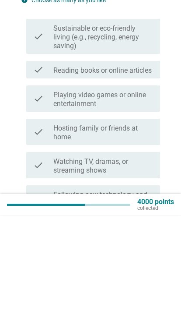
click at [151, 257] on label "Watching TV, dramas, or streaming shows" at bounding box center [103, 266] width 100 height 18
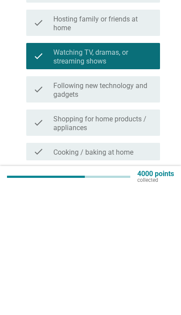
scroll to position [87, 0]
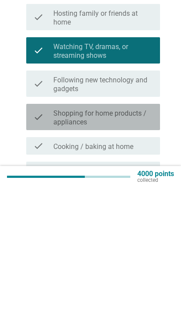
click at [148, 236] on label "Shopping for home products / appliances" at bounding box center [103, 245] width 100 height 18
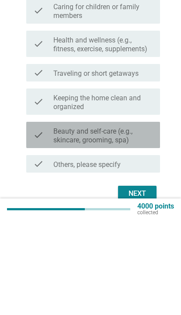
scroll to position [317, 0]
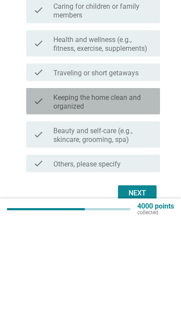
click at [152, 188] on label "Keeping the home clean and organized" at bounding box center [103, 197] width 100 height 18
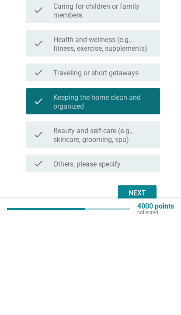
click at [146, 283] on div "Next" at bounding box center [137, 288] width 25 height 11
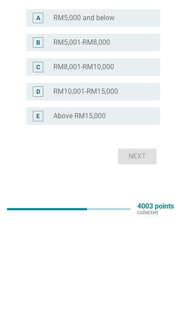
scroll to position [0, 0]
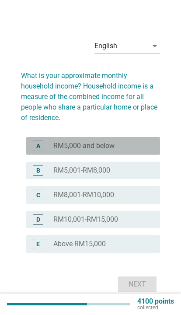
click at [153, 150] on div "radio_button_unchecked RM5,000 and below" at bounding box center [103, 145] width 100 height 9
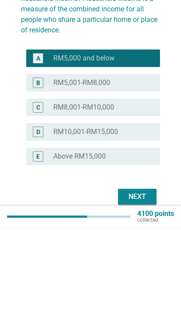
click at [143, 274] on div "Next" at bounding box center [90, 284] width 139 height 21
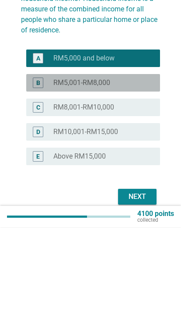
click at [150, 162] on div "B radio_button_unchecked RM5,001-RM8,000" at bounding box center [93, 171] width 134 height 18
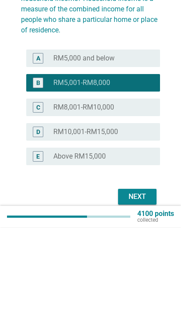
click at [145, 276] on button "Next" at bounding box center [137, 284] width 39 height 16
